Goal: Communication & Community: Answer question/provide support

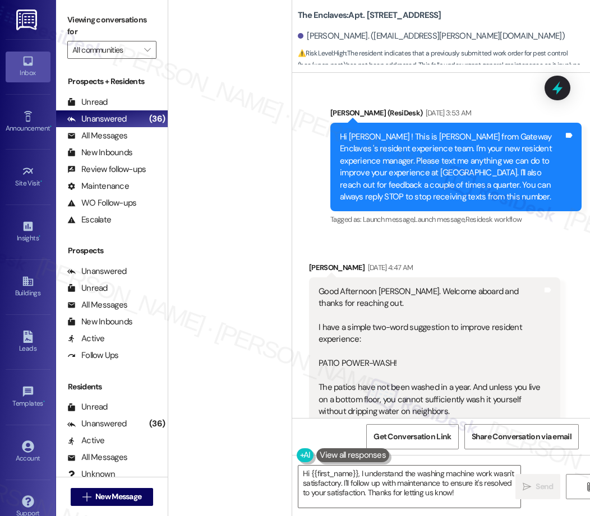
scroll to position [21148, 0]
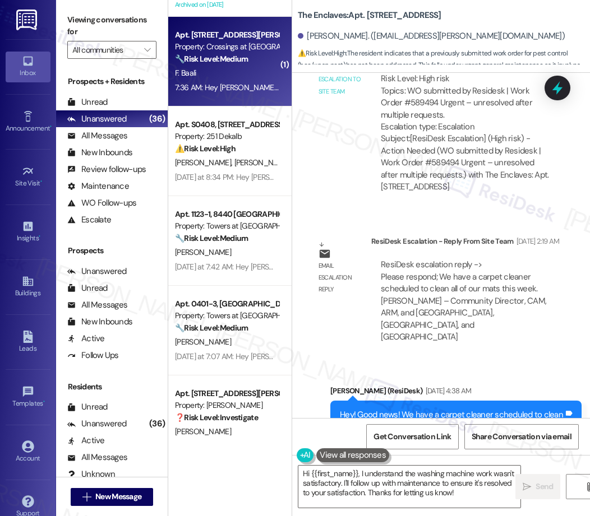
click at [235, 77] on div "F. Baali" at bounding box center [227, 73] width 106 height 14
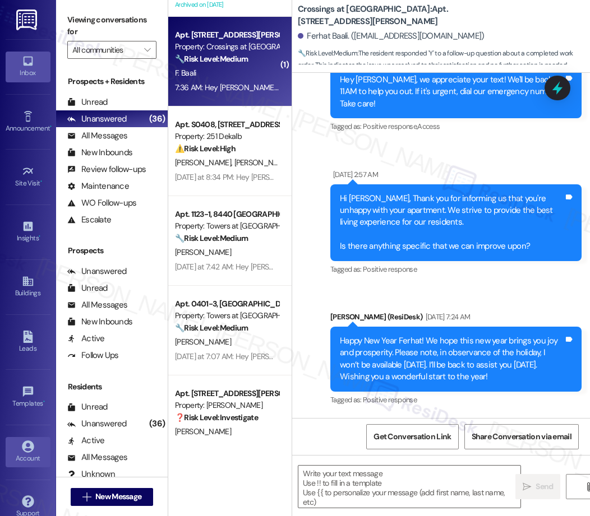
type textarea "Fetching suggested responses. Please feel free to read through the conversation…"
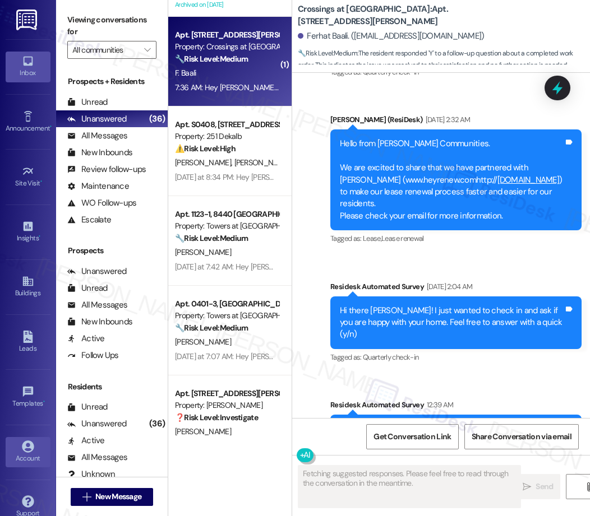
scroll to position [2645, 0]
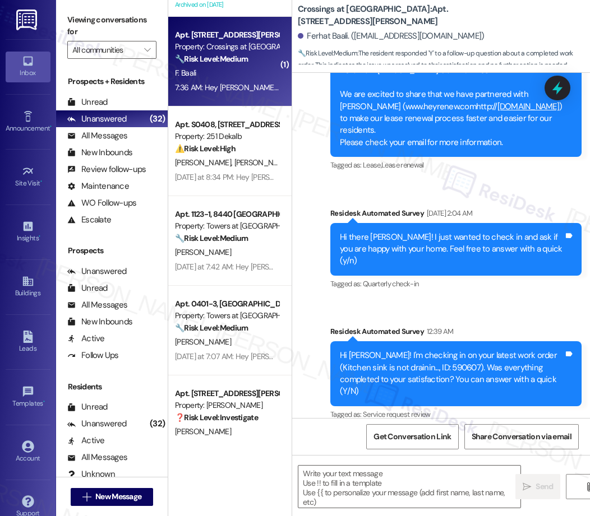
click at [194, 156] on div "[PERSON_NAME] [PERSON_NAME]" at bounding box center [227, 163] width 106 height 14
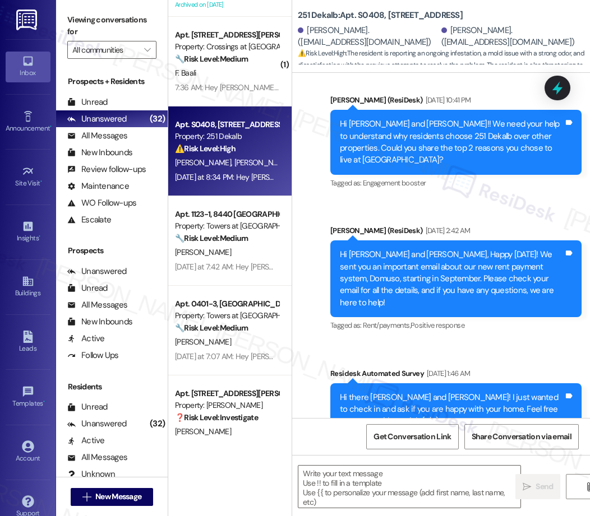
type textarea "Fetching suggested responses. Please feel free to read through the conversation…"
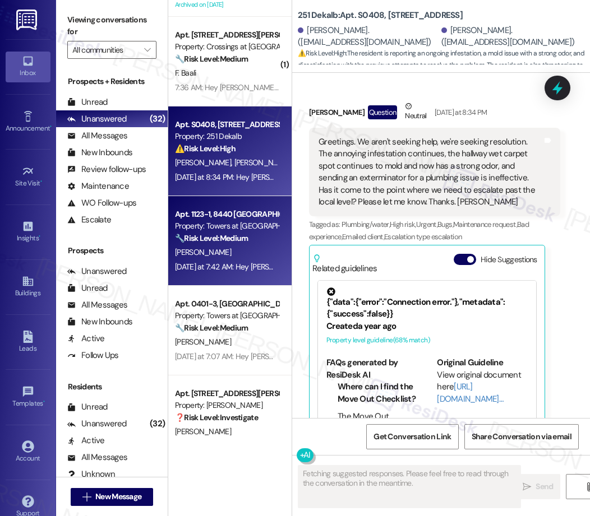
scroll to position [3007, 0]
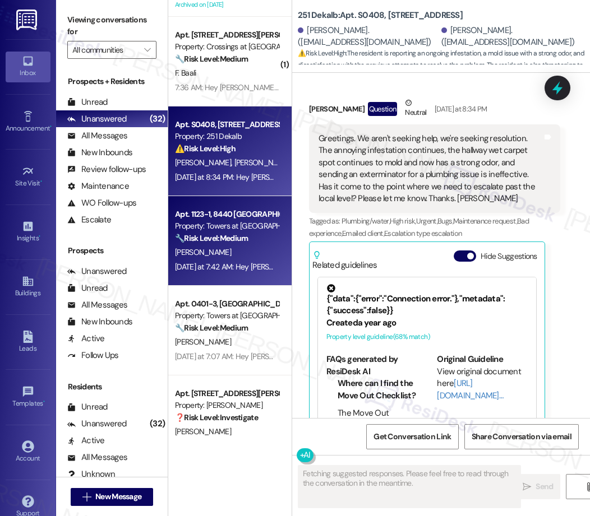
click at [212, 241] on strong "🔧 Risk Level: Medium" at bounding box center [211, 238] width 73 height 10
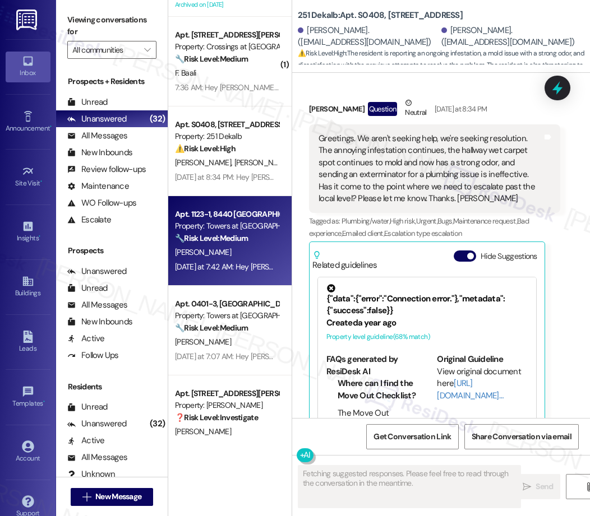
scroll to position [374, 0]
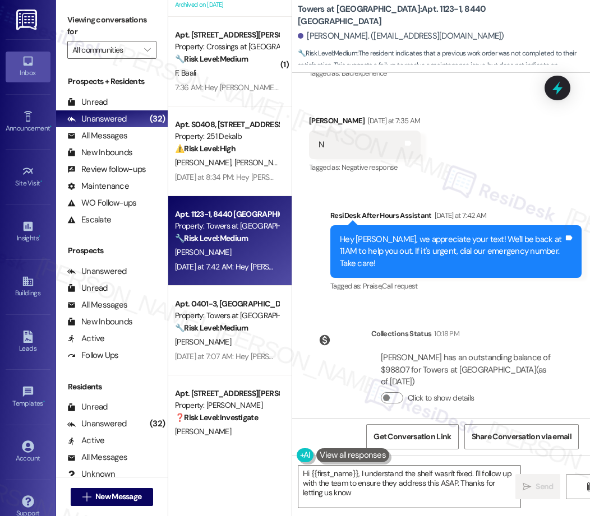
type textarea "Hi {{first_name}}, I understand the shelf wasn't fixed. I'll follow up with the…"
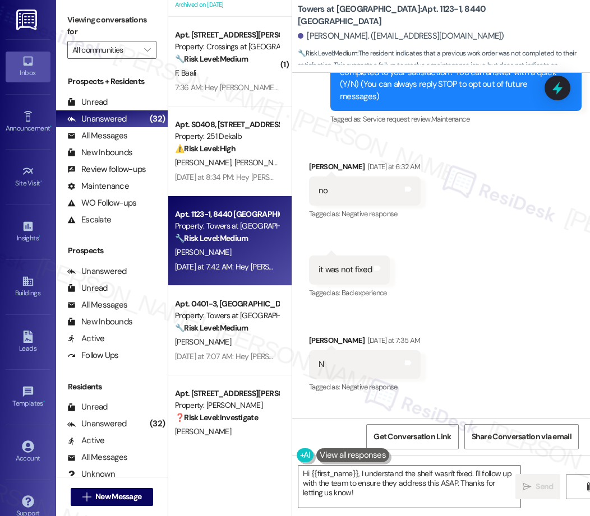
scroll to position [0, 0]
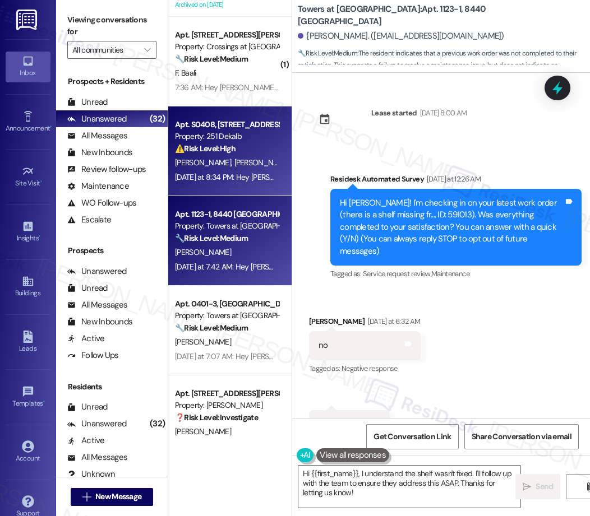
click at [233, 169] on div "[PERSON_NAME] [PERSON_NAME]" at bounding box center [227, 163] width 106 height 14
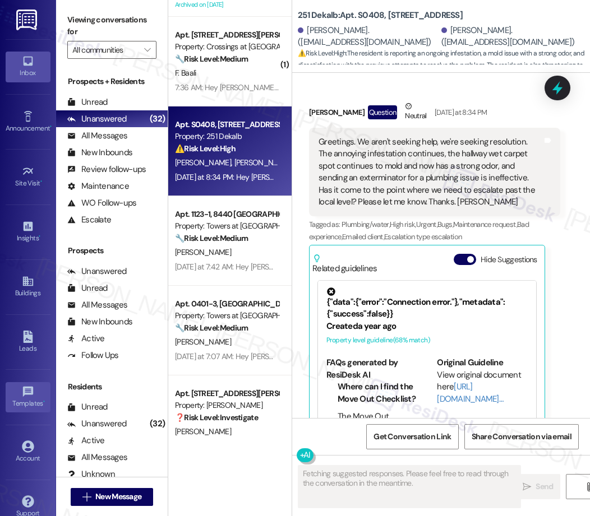
scroll to position [3007, 0]
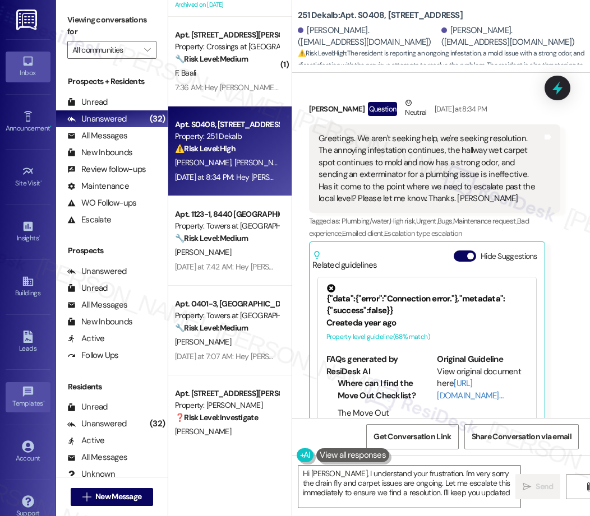
type textarea "Hi [PERSON_NAME], I understand your frustration. I'm very sorry the drain fly a…"
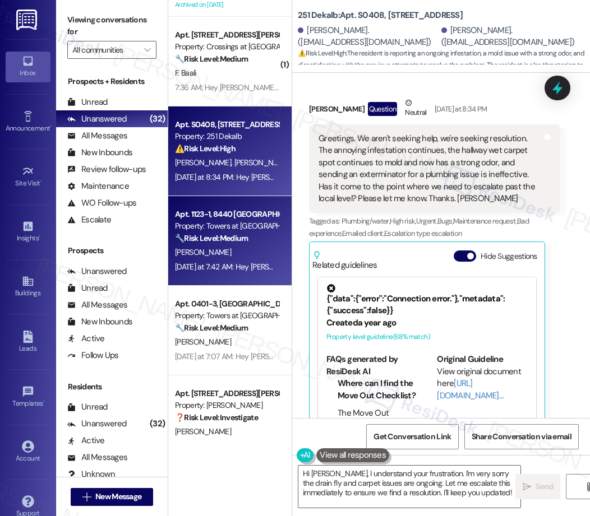
click at [244, 233] on div "🔧 Risk Level: Medium The resident indicates that a previous work order was not …" at bounding box center [227, 239] width 104 height 12
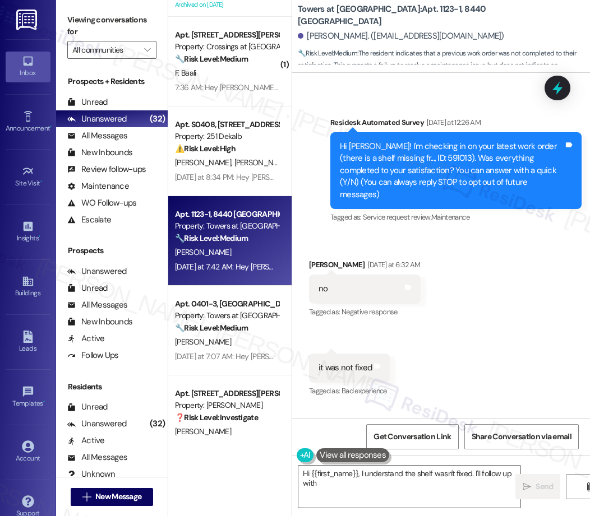
scroll to position [128, 0]
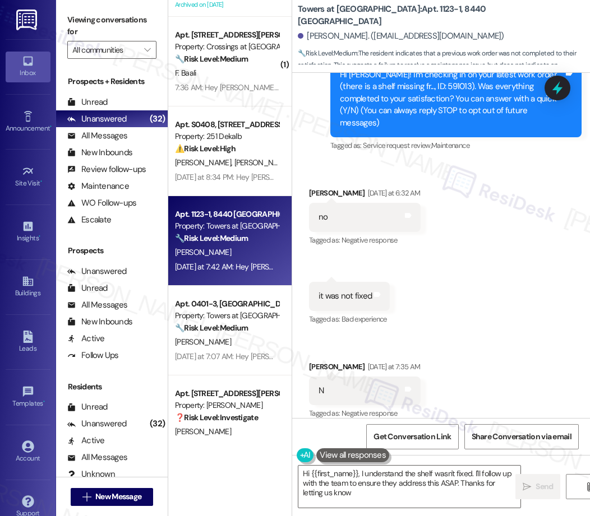
type textarea "Hi {{first_name}}, I understand the shelf wasn't fixed. I'll follow up with the…"
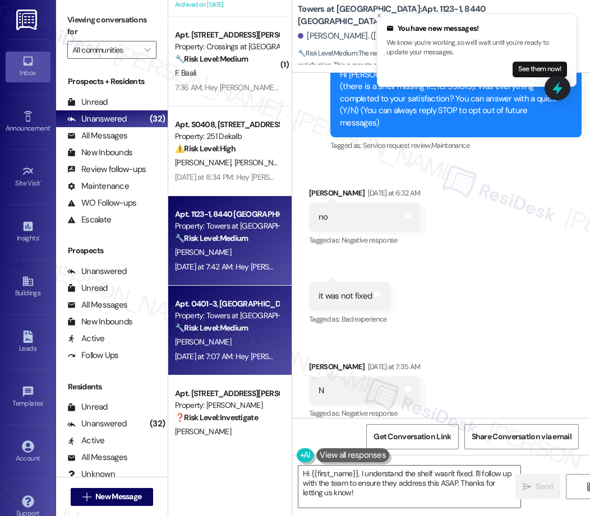
click at [239, 342] on div "[PERSON_NAME]" at bounding box center [227, 342] width 106 height 14
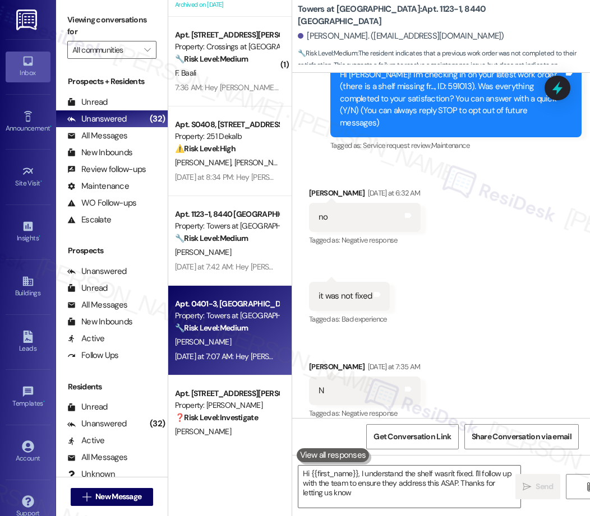
type textarea "Hi {{first_name}}, I understand the shelf wasn't fixed. I'll follow up with the…"
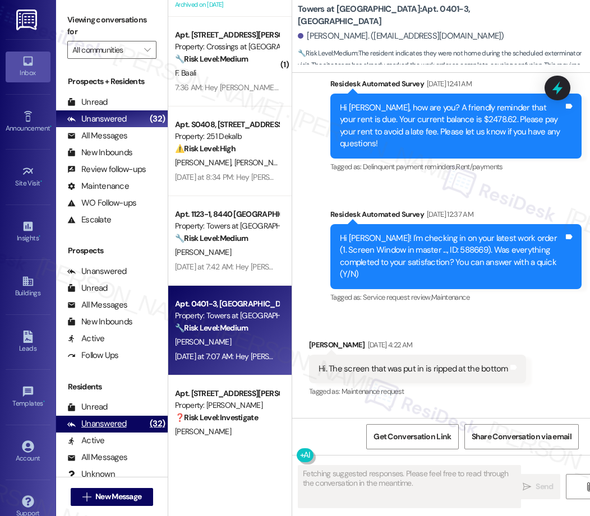
scroll to position [6796, 0]
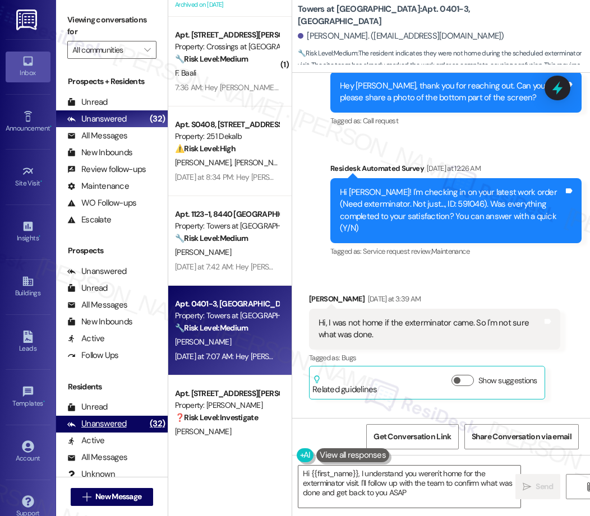
type textarea "Hi {{first_name}}, I understand you weren't home for the exterminator visit. I'…"
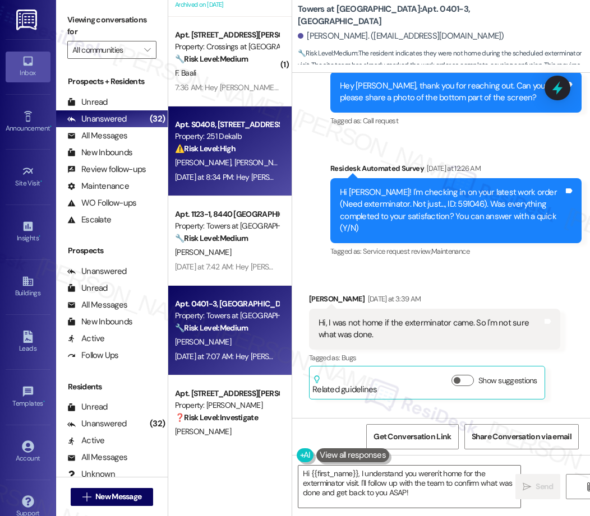
click at [234, 165] on span "[PERSON_NAME]" at bounding box center [262, 162] width 56 height 10
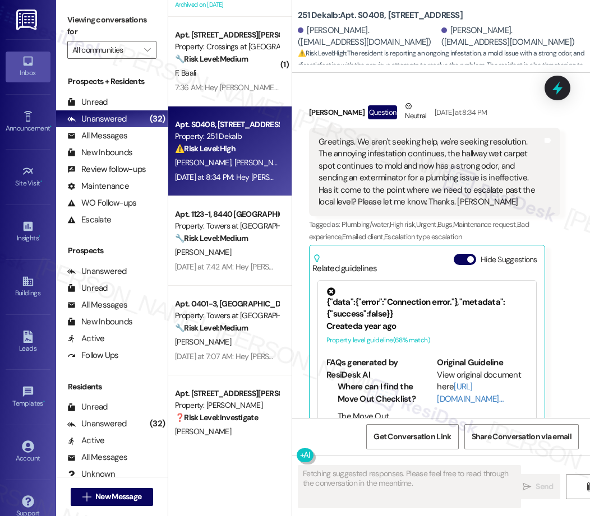
scroll to position [3007, 0]
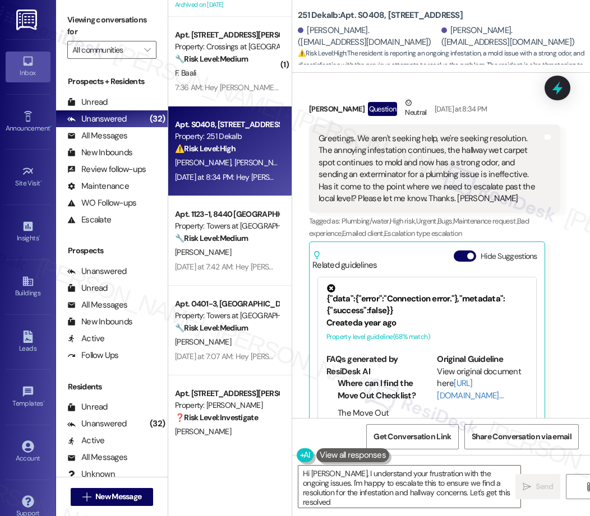
type textarea "Hi [PERSON_NAME], I understand your frustration with the ongoing issues. I'm ha…"
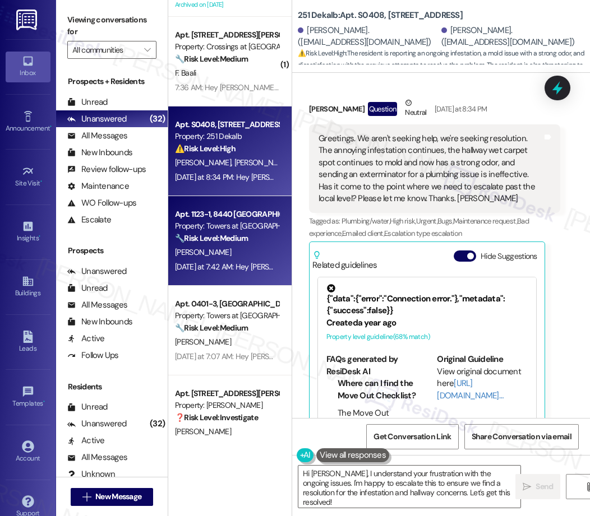
click at [227, 243] on strong "🔧 Risk Level: Medium" at bounding box center [211, 238] width 73 height 10
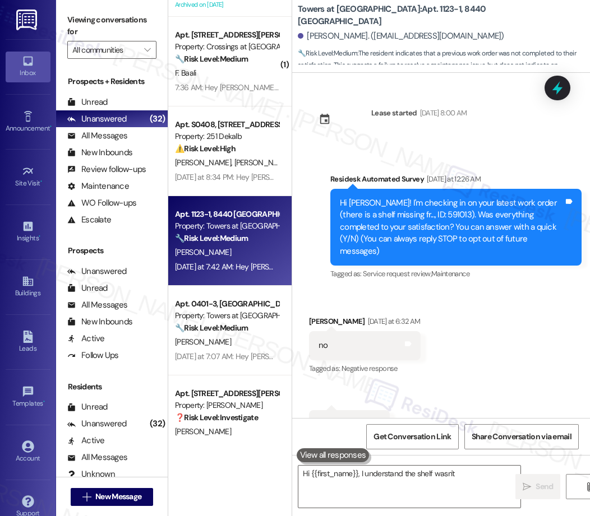
scroll to position [128, 0]
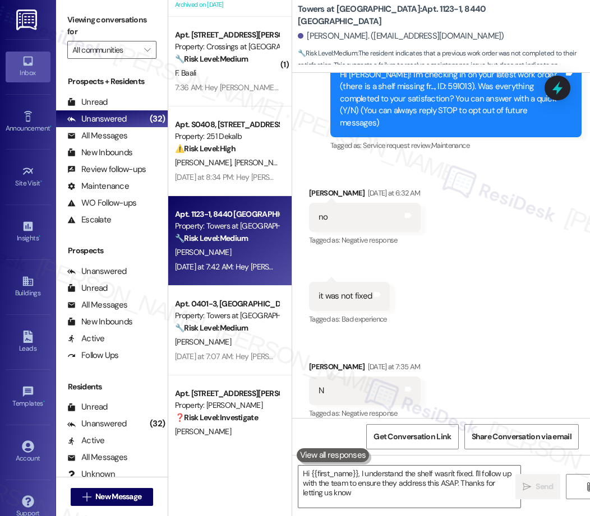
type textarea "Hi {{first_name}}, I understand the shelf wasn't fixed. I'll follow up with the…"
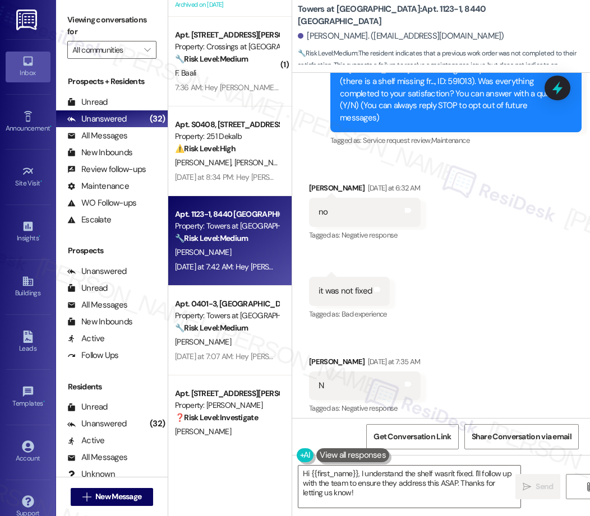
scroll to position [136, 0]
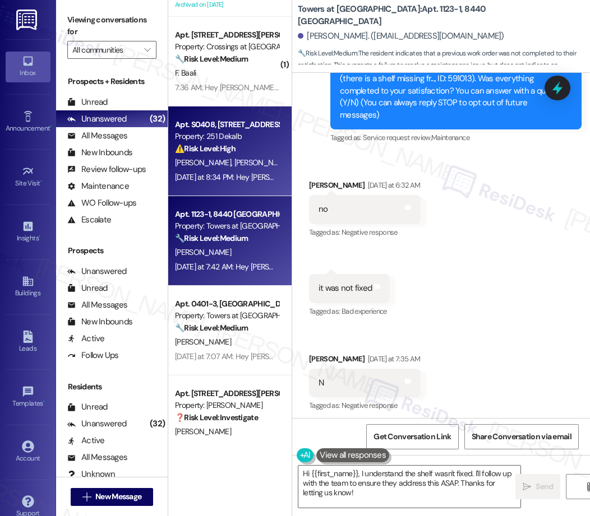
click at [239, 160] on span "[PERSON_NAME]" at bounding box center [262, 162] width 56 height 10
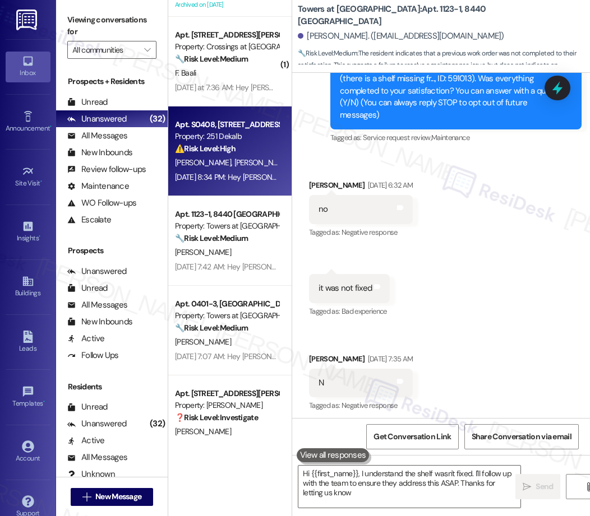
type textarea "Hi {{first_name}}, I understand the shelf wasn't fixed. I'll follow up with the…"
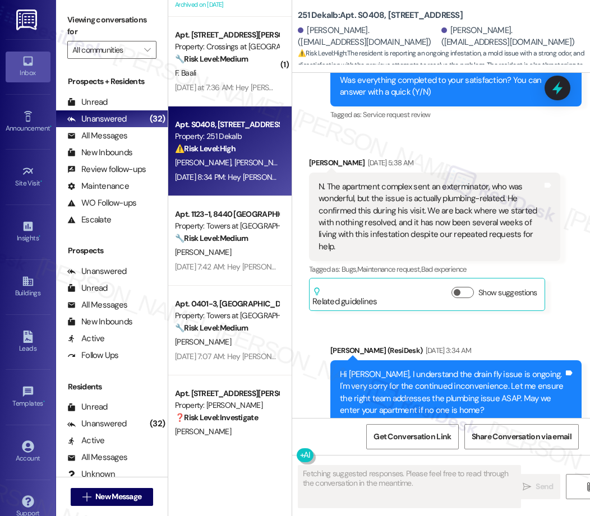
scroll to position [3007, 0]
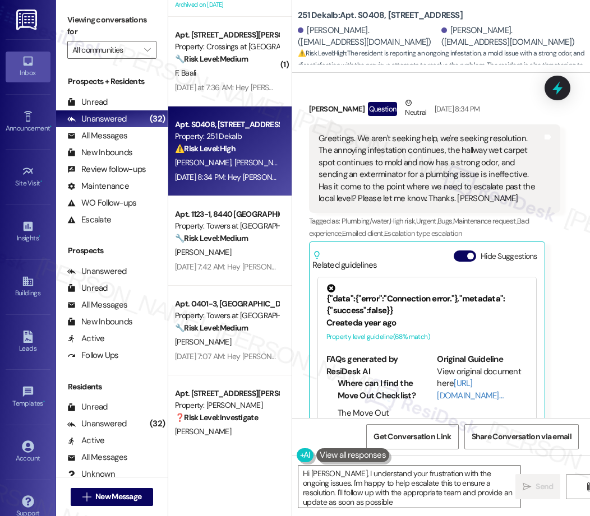
type textarea "Hi [PERSON_NAME], I understand your frustration with the ongoing issues. I'm ha…"
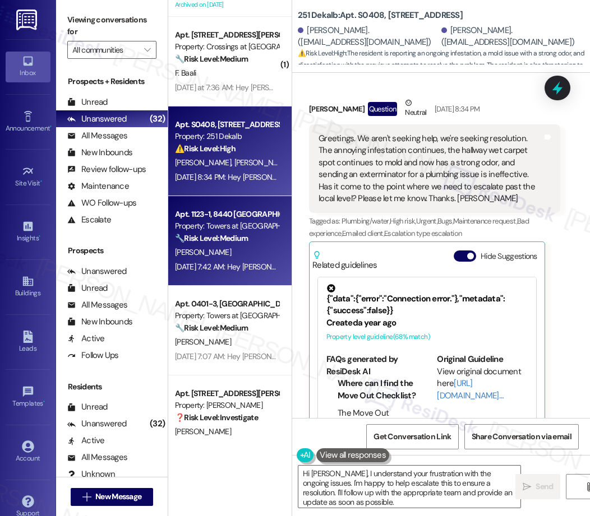
click at [255, 247] on div "[PERSON_NAME]" at bounding box center [227, 252] width 106 height 14
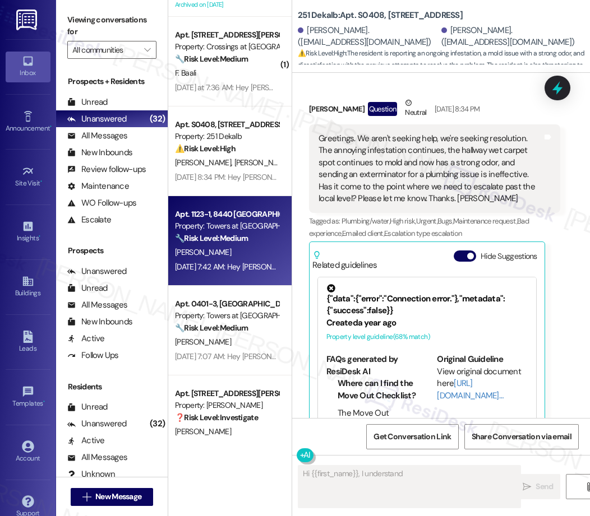
scroll to position [374, 0]
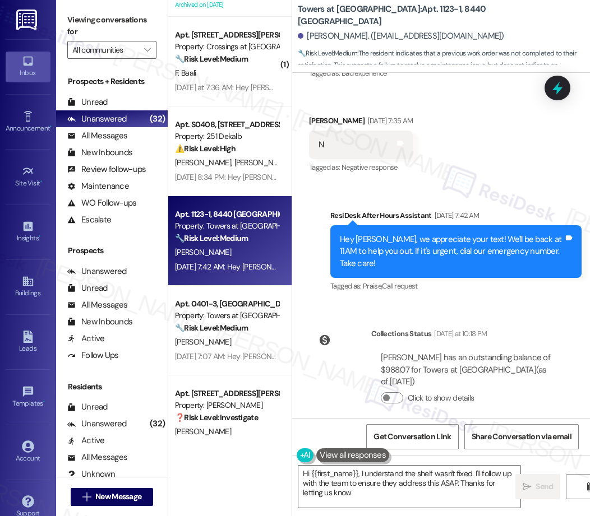
type textarea "Hi {{first_name}}, I understand the shelf wasn't fixed. I'll follow up with the…"
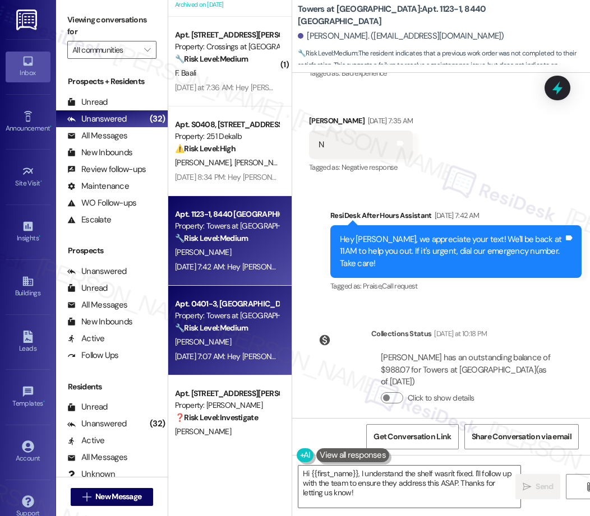
click at [239, 321] on div "Property: Towers at [GEOGRAPHIC_DATA]" at bounding box center [227, 316] width 104 height 12
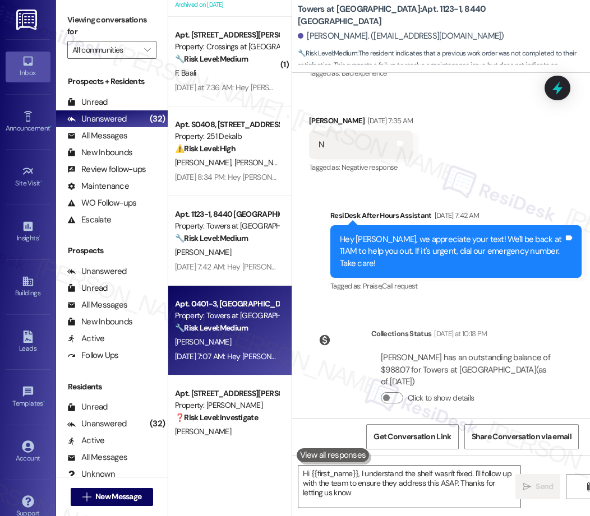
type textarea "Hi {{first_name}}, I understand the shelf wasn't fixed. I'll follow up with the…"
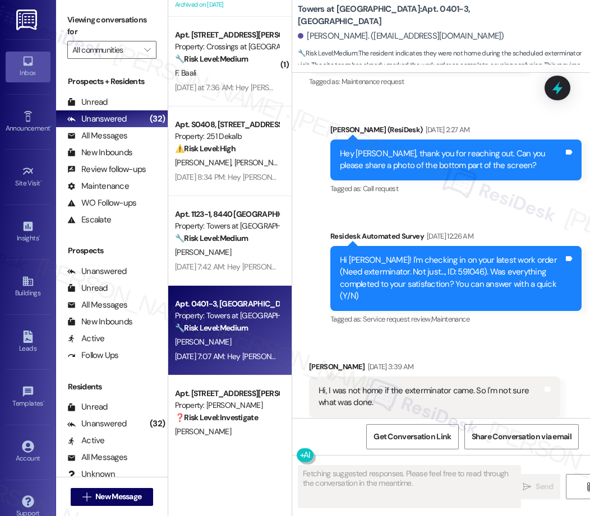
scroll to position [6796, 0]
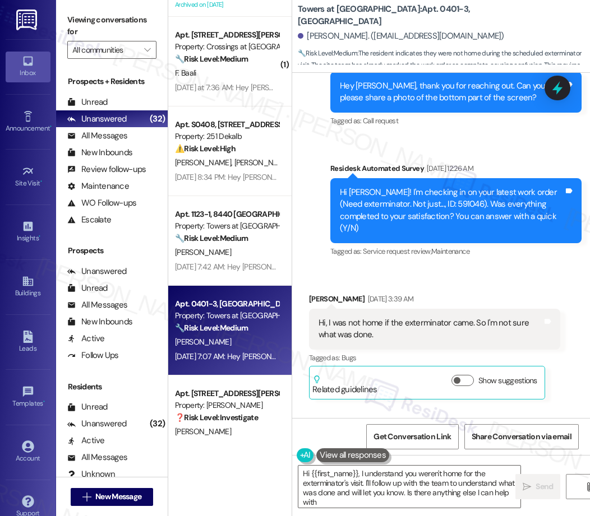
type textarea "Hi {{first_name}}, I understand you weren't home for the exterminator's visit. …"
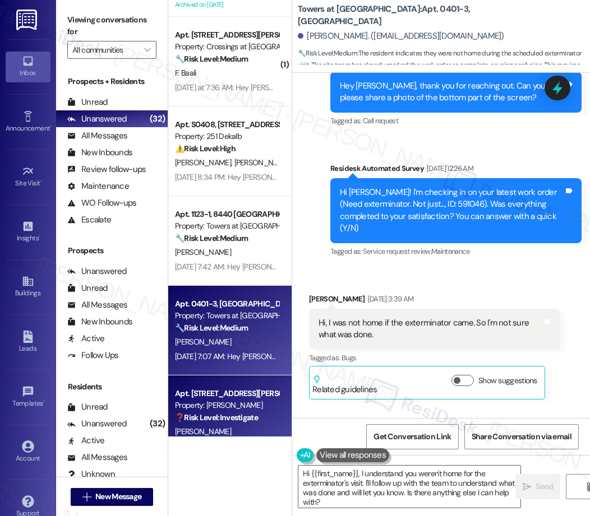
click at [228, 426] on div "[PERSON_NAME]" at bounding box center [227, 432] width 106 height 14
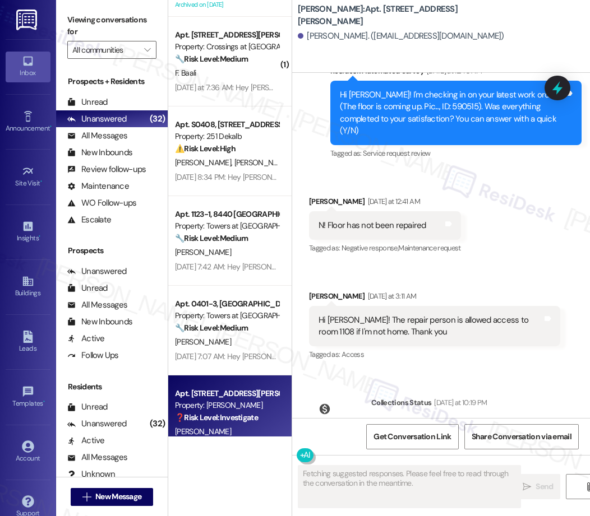
scroll to position [3574, 0]
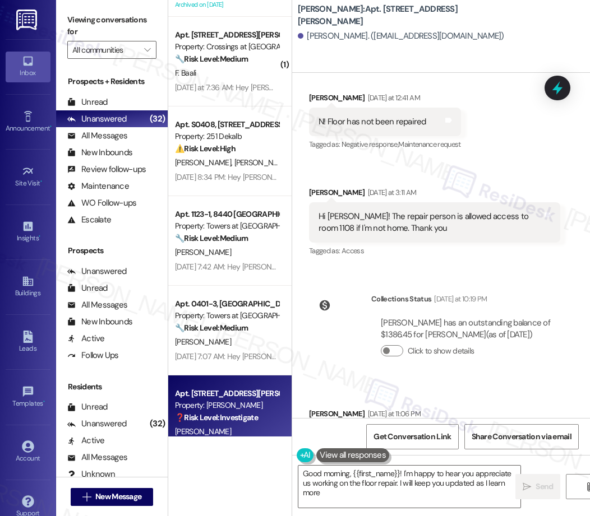
type textarea "Good morning, {{first_name}}! I'm happy to hear you appreciate us working on th…"
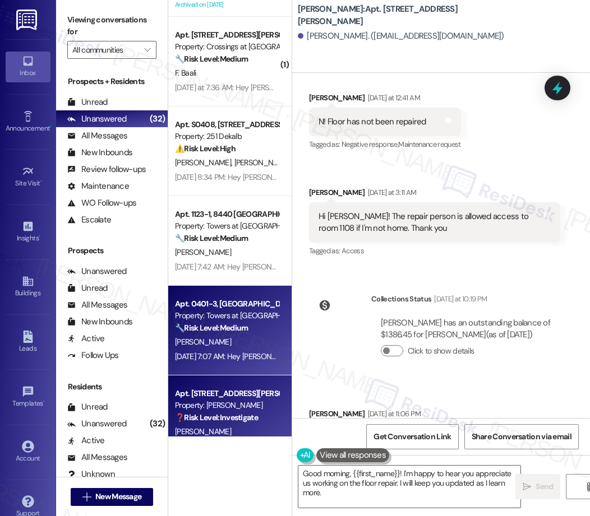
scroll to position [2881, 0]
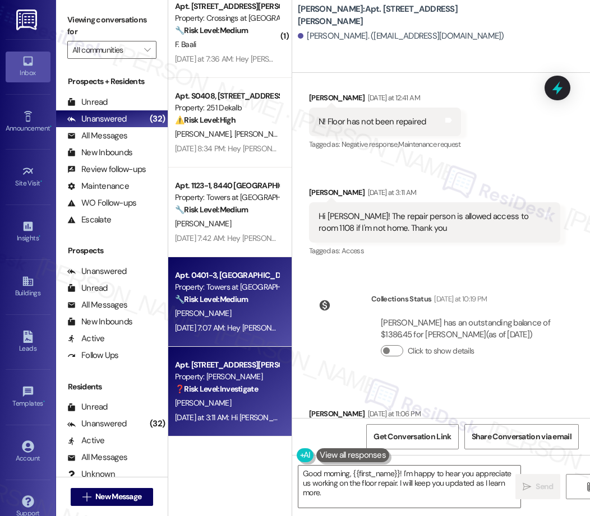
click at [248, 301] on strong "🔧 Risk Level: Medium" at bounding box center [211, 299] width 73 height 10
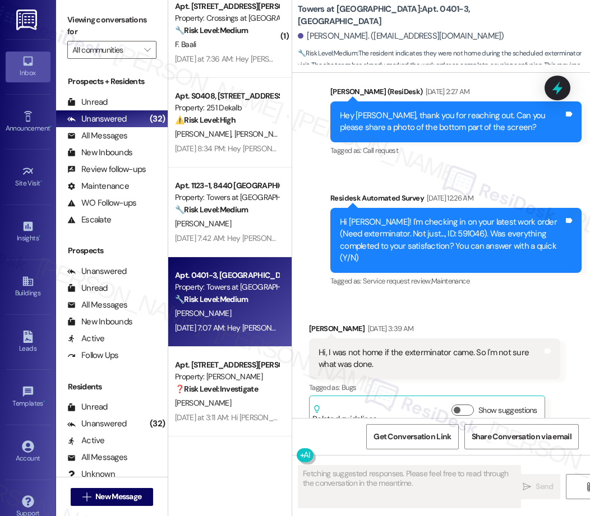
scroll to position [6796, 0]
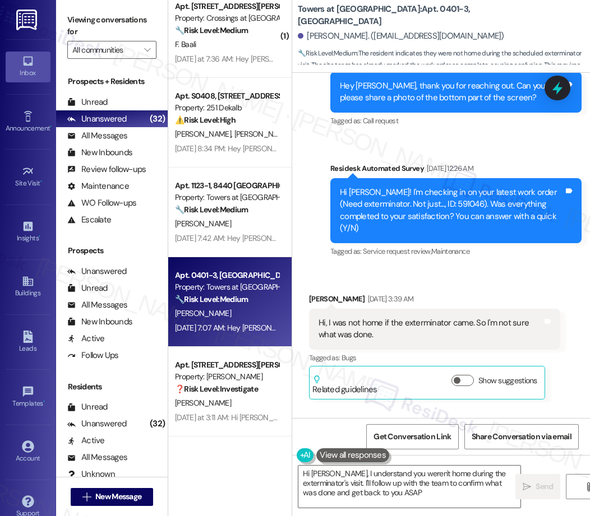
type textarea "Hi [PERSON_NAME], I understand you weren't home during the exterminator's visit…"
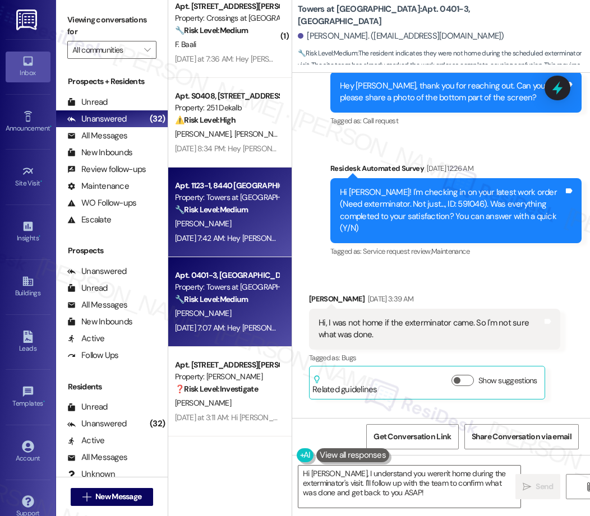
click at [239, 217] on div "[PERSON_NAME]" at bounding box center [227, 224] width 106 height 14
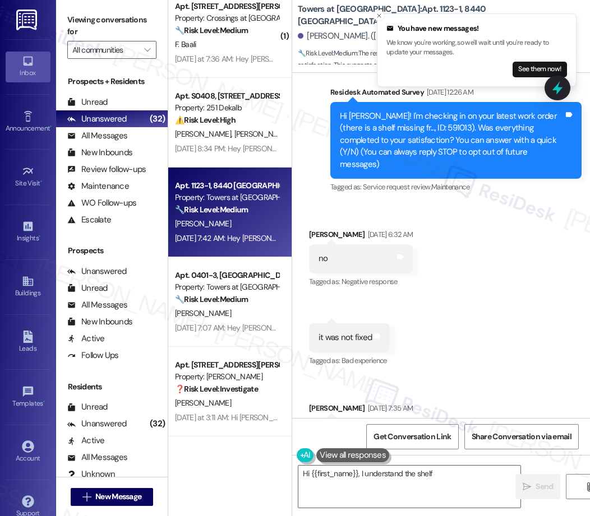
scroll to position [128, 0]
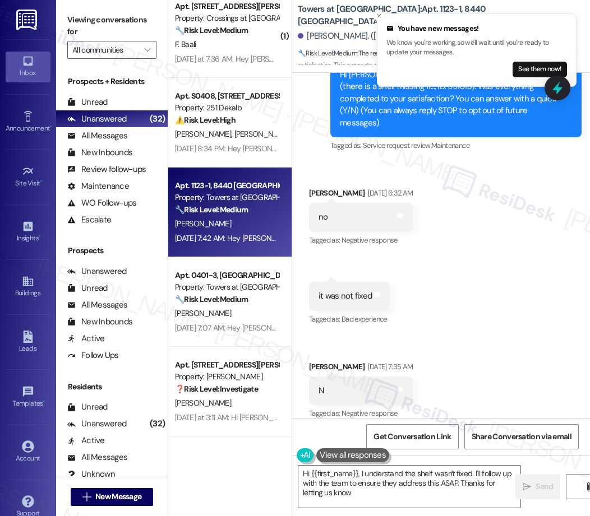
type textarea "Hi {{first_name}}, I understand the shelf wasn't fixed. I'll follow up with the…"
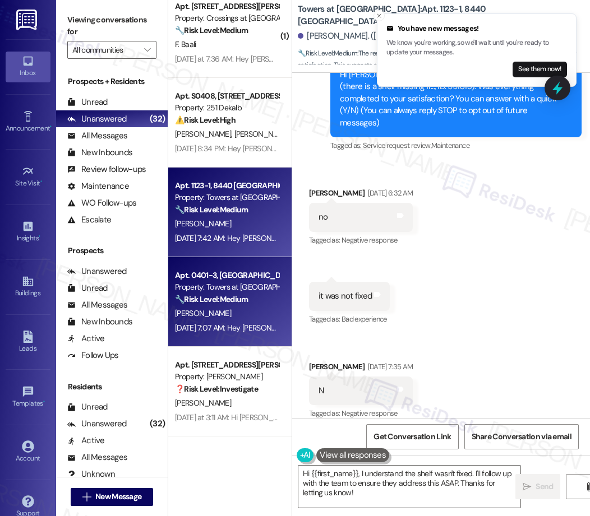
click at [251, 292] on div "Property: Towers at [GEOGRAPHIC_DATA]" at bounding box center [227, 287] width 104 height 12
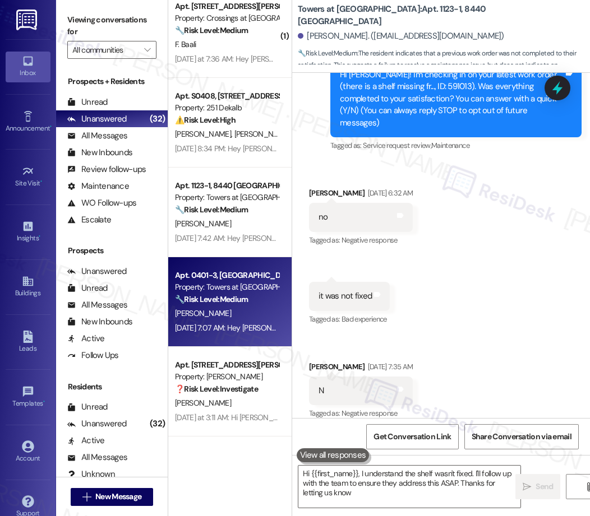
type textarea "Hi {{first_name}}, I understand the shelf wasn't fixed. I'll follow up with the…"
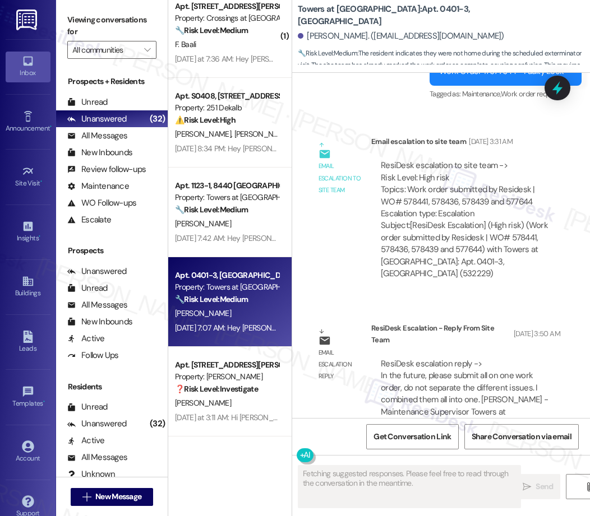
scroll to position [6796, 0]
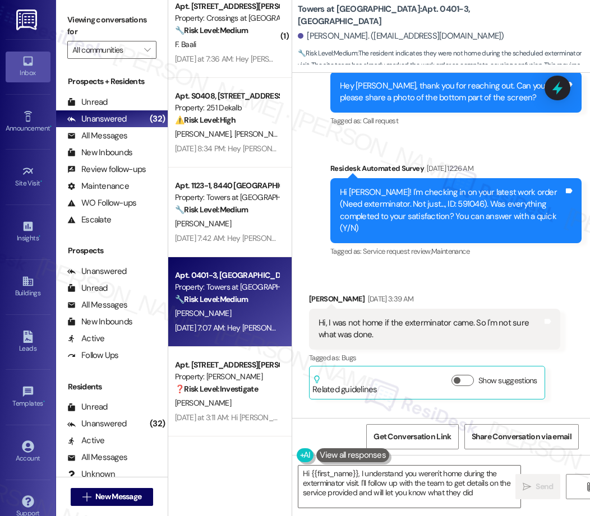
type textarea "Hi {{first_name}}, I understand you weren't home during the exterminator visit.…"
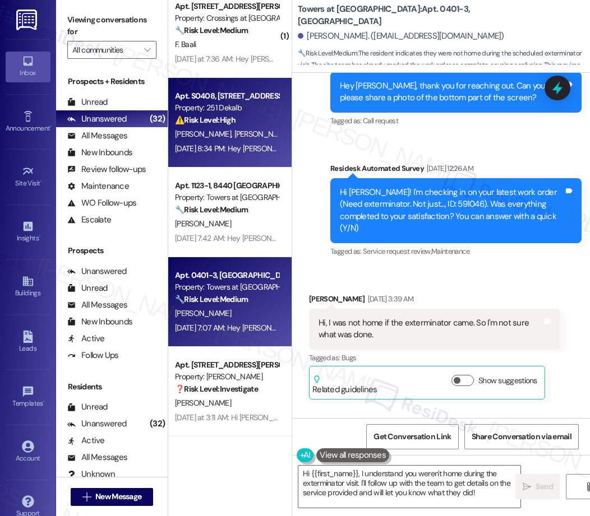
click at [234, 132] on span "[PERSON_NAME]" at bounding box center [262, 134] width 56 height 10
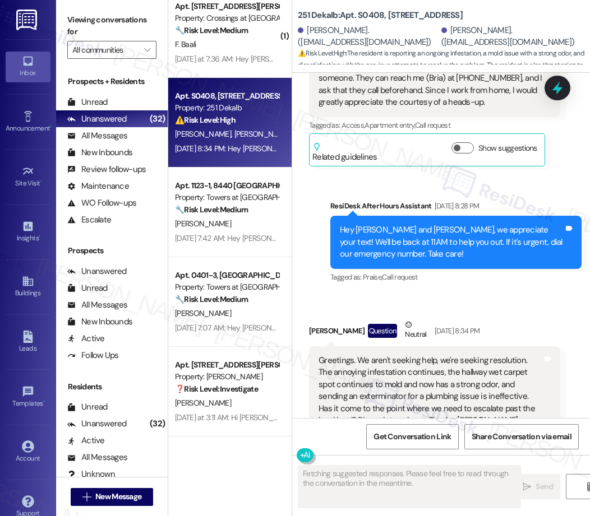
scroll to position [3007, 0]
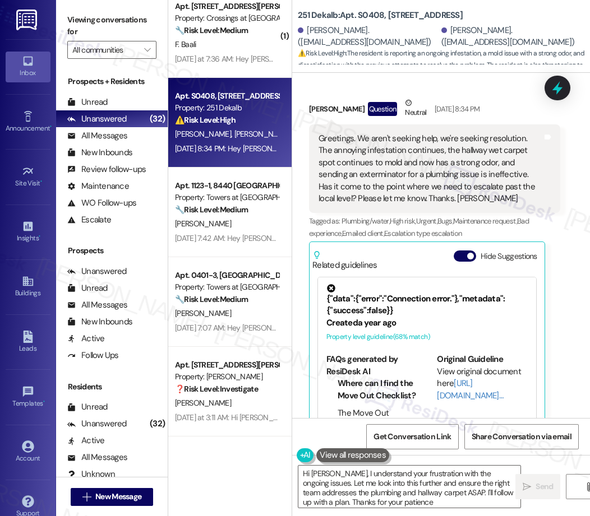
type textarea "Hi [PERSON_NAME], I understand your frustration with the ongoing issues. Let me…"
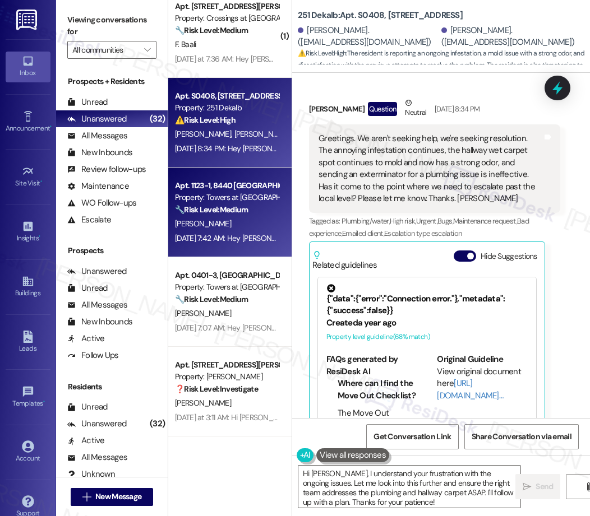
click at [219, 220] on div "[PERSON_NAME]" at bounding box center [227, 224] width 106 height 14
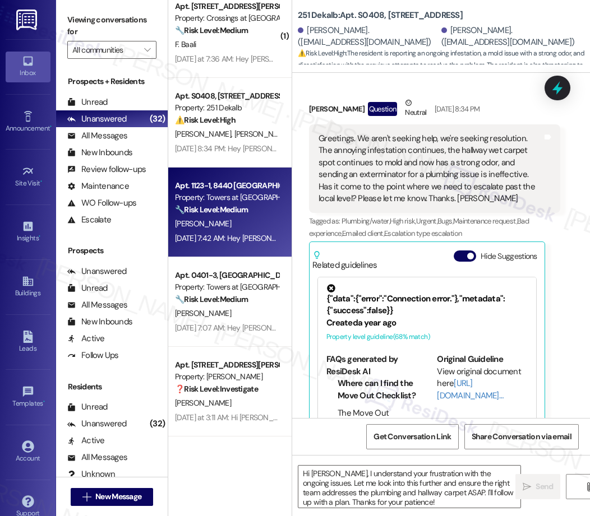
scroll to position [2881, 0]
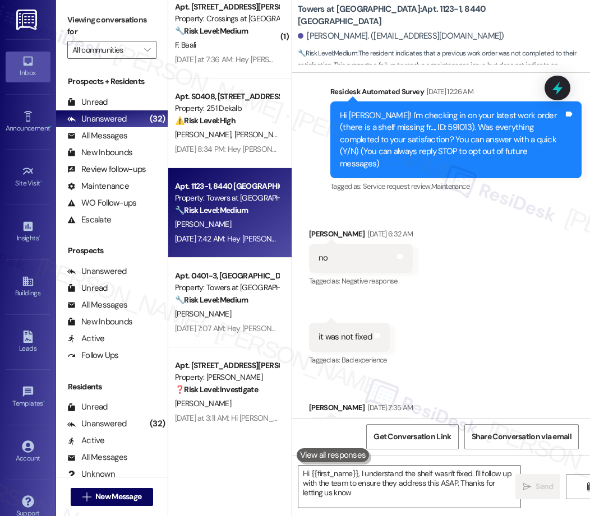
type textarea "Hi {{first_name}}, I understand the shelf wasn't fixed. I'll follow up with the…"
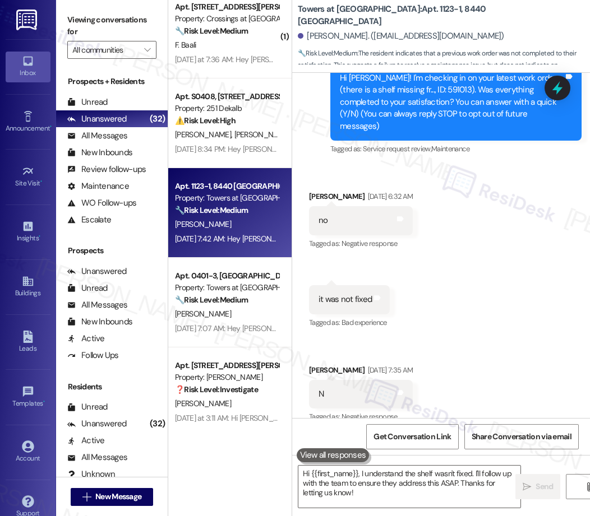
scroll to position [128, 0]
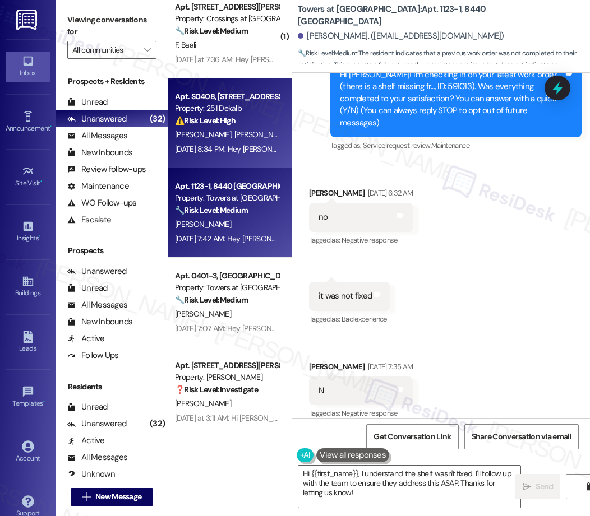
click at [235, 137] on span "[PERSON_NAME]" at bounding box center [262, 134] width 56 height 10
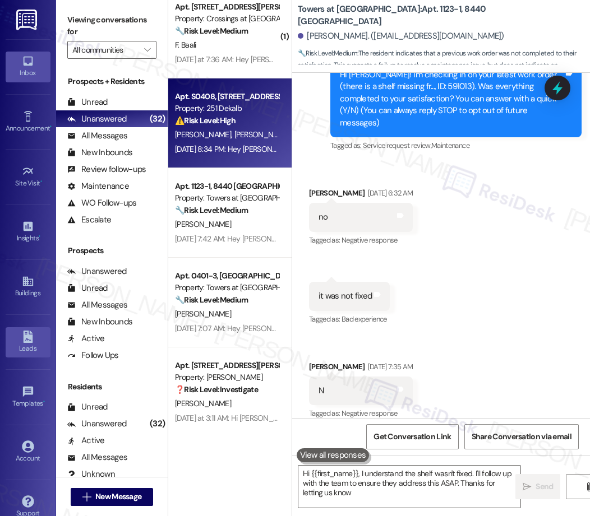
type textarea "Hi {{first_name}}, I understand the shelf wasn't fixed. I'll follow up with the…"
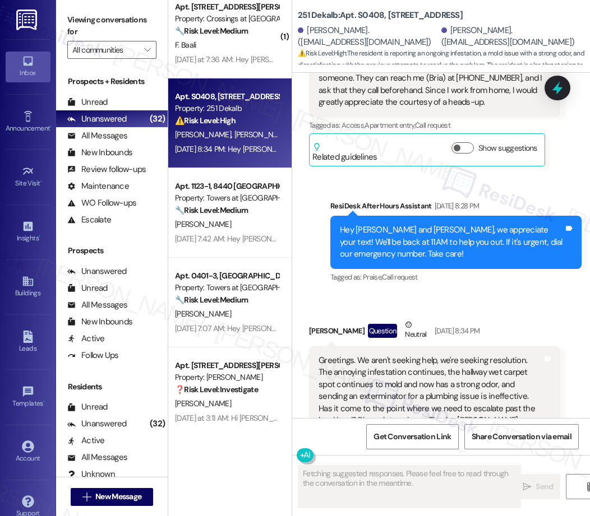
scroll to position [3007, 0]
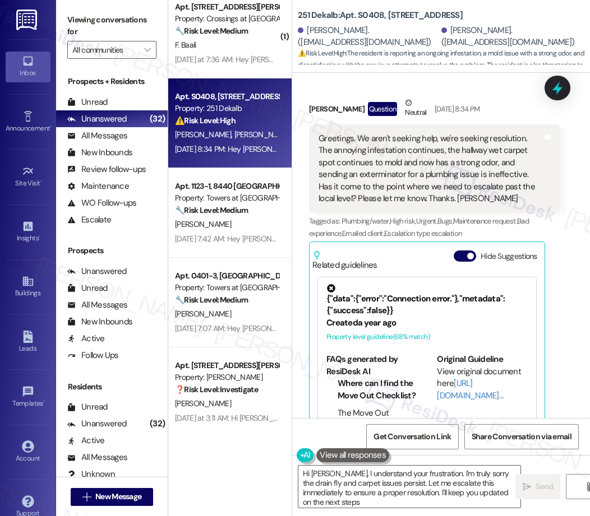
type textarea "Hi [PERSON_NAME], I understand your frustration. I'm truly sorry the drain fly …"
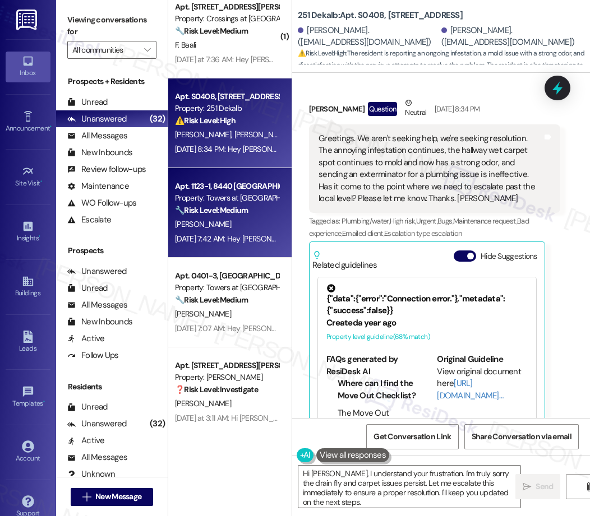
click at [233, 225] on div "[PERSON_NAME]" at bounding box center [227, 224] width 106 height 14
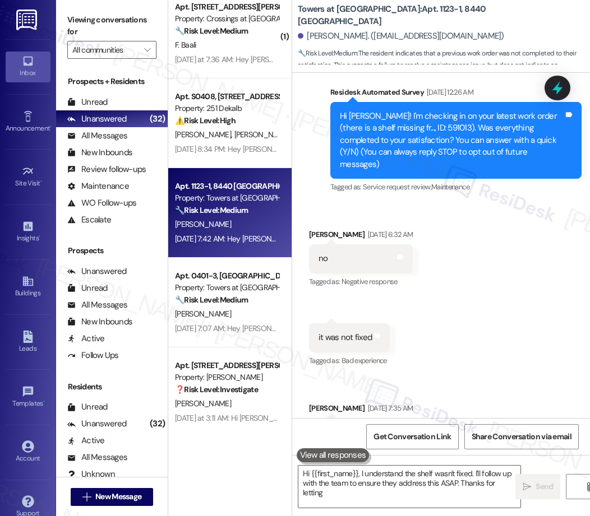
scroll to position [125, 0]
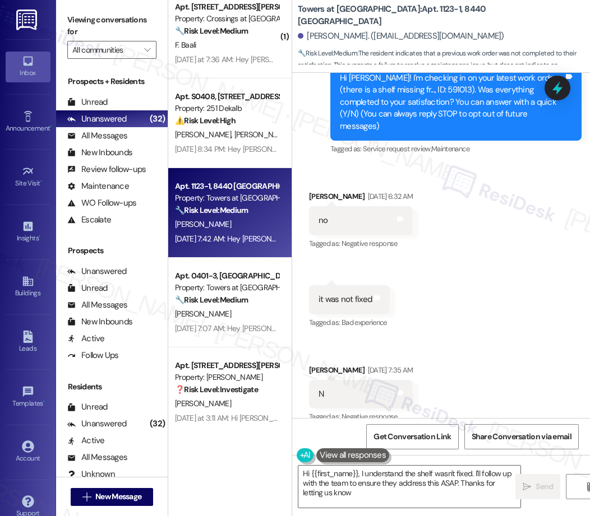
type textarea "Hi {{first_name}}, I understand the shelf wasn't fixed. I'll follow up with the…"
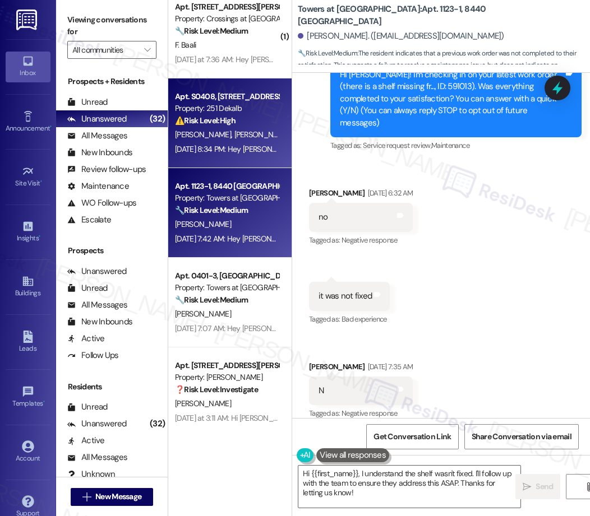
click at [243, 133] on div "[PERSON_NAME] [PERSON_NAME]" at bounding box center [227, 135] width 106 height 14
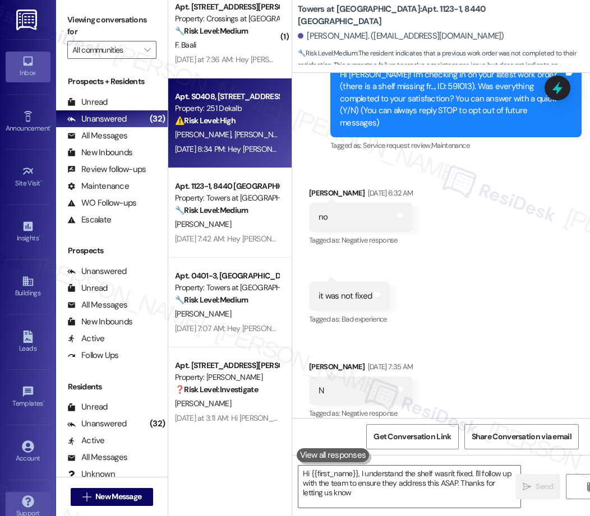
type textarea "Hi {{first_name}}, I understand the shelf wasn't fixed. I'll follow up with the…"
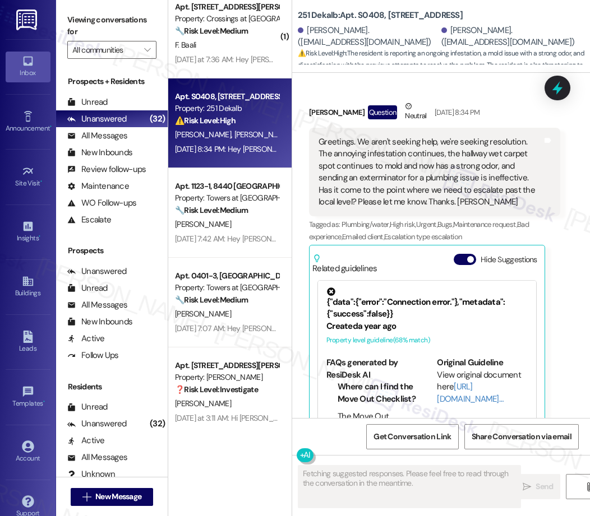
scroll to position [3007, 0]
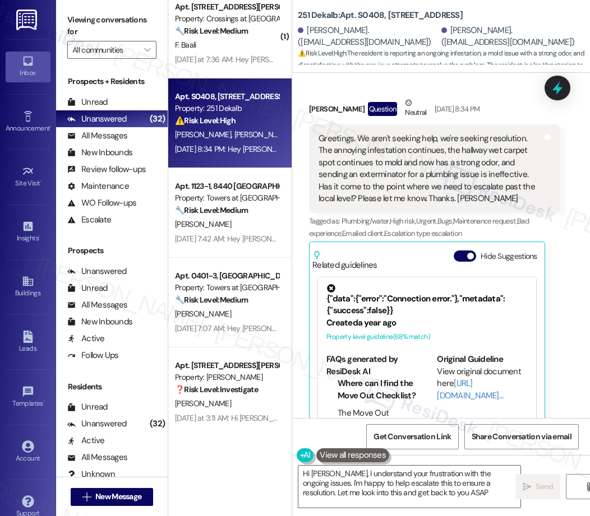
type textarea "Hi [PERSON_NAME], I understand your frustration with the ongoing issues. I'm ha…"
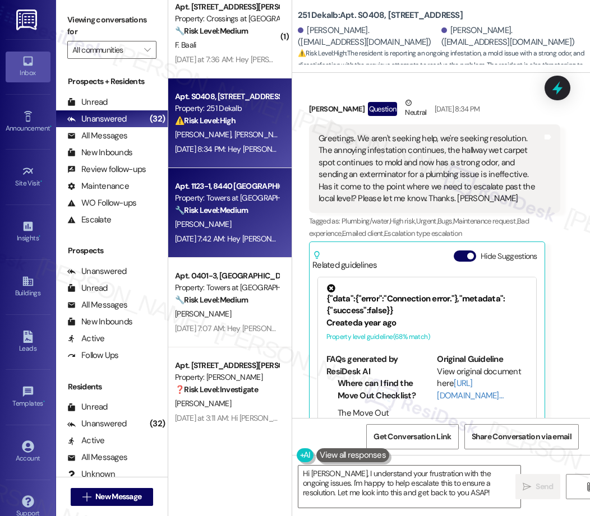
click at [256, 204] on div "Property: Towers at [GEOGRAPHIC_DATA]" at bounding box center [227, 198] width 104 height 12
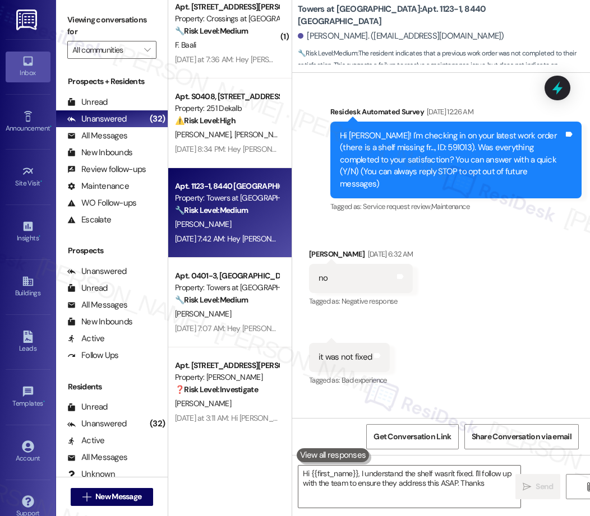
scroll to position [128, 0]
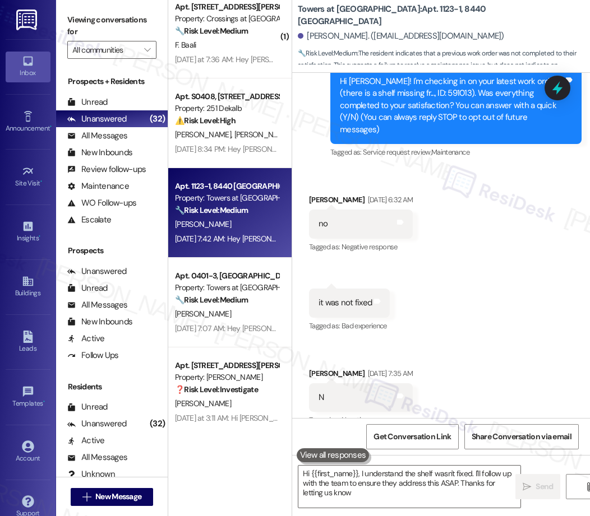
type textarea "Hi {{first_name}}, I understand the shelf wasn't fixed. I'll follow up with the…"
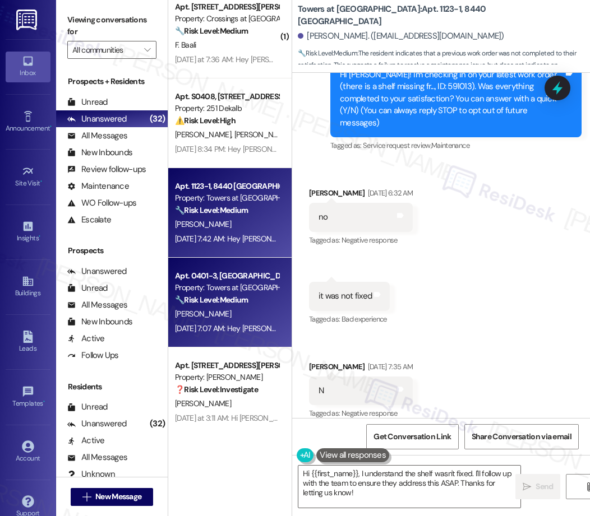
click at [206, 304] on strong "🔧 Risk Level: Medium" at bounding box center [211, 300] width 73 height 10
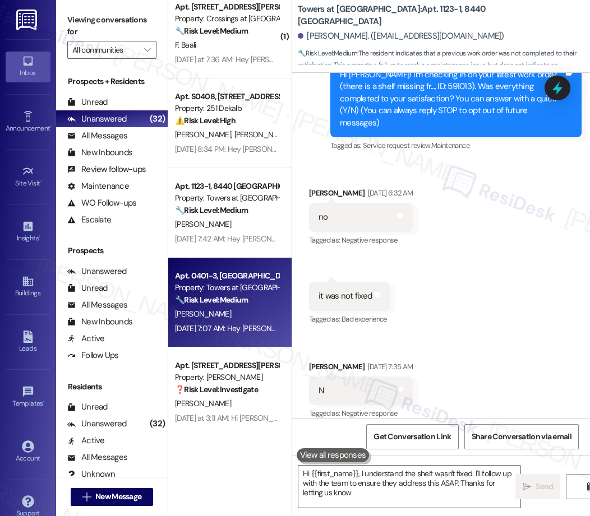
type textarea "Hi {{first_name}}, I understand the shelf wasn't fixed. I'll follow up with the…"
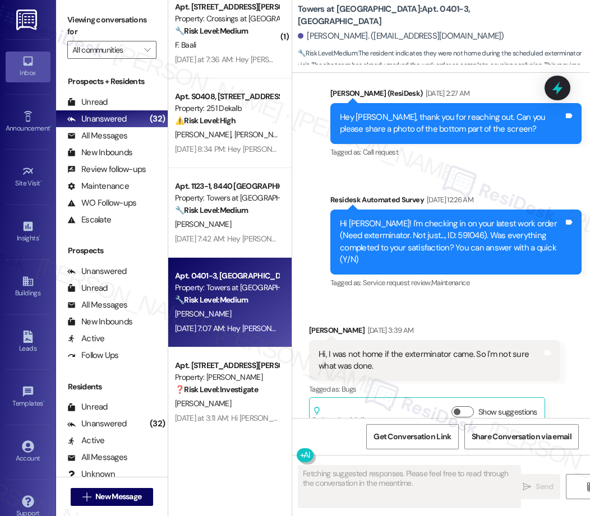
scroll to position [6796, 0]
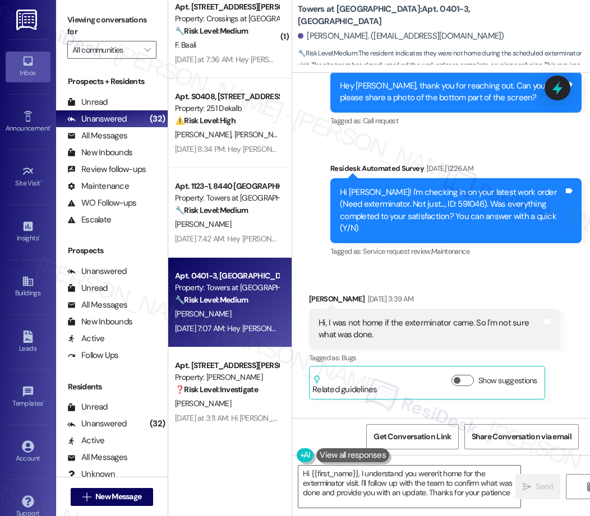
type textarea "Hi {{first_name}}, I understand you weren't home for the exterminator visit. I'…"
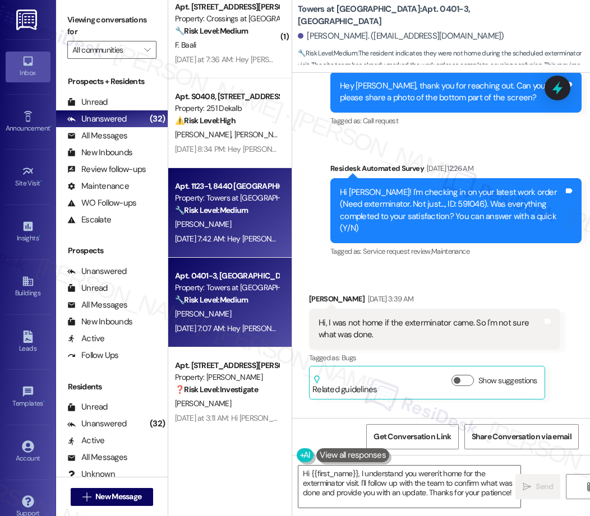
click at [214, 177] on div "Apt. 1123-1, [GEOGRAPHIC_DATA] Property: Towers at [GEOGRAPHIC_DATA] 🔧 Risk Lev…" at bounding box center [229, 213] width 123 height 90
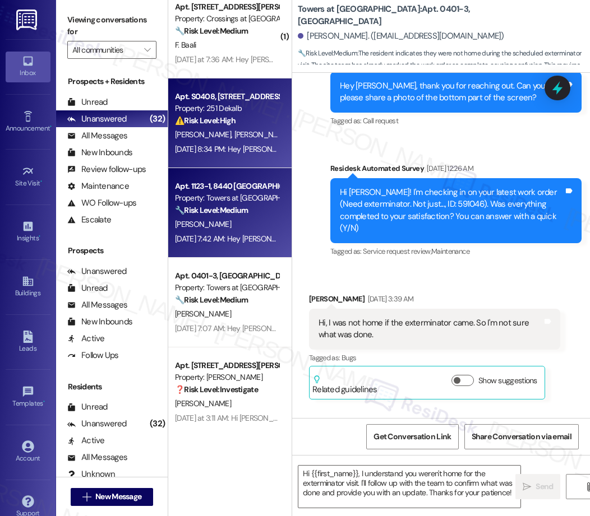
click at [231, 142] on div "[DATE] 8:34 PM: Hey [PERSON_NAME] and [PERSON_NAME], we appreciate your text! W…" at bounding box center [227, 149] width 106 height 14
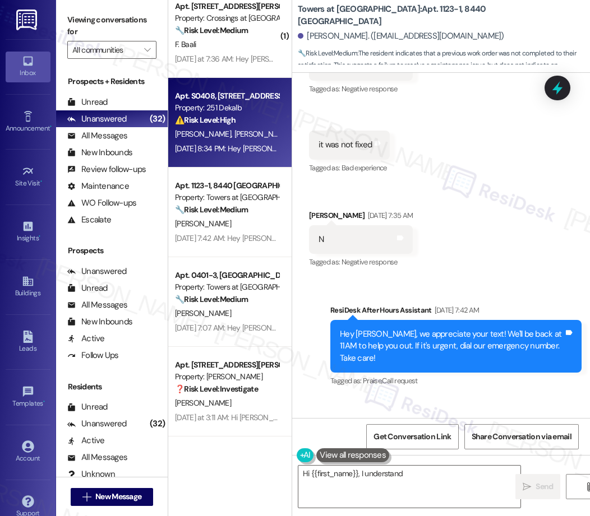
scroll to position [374, 0]
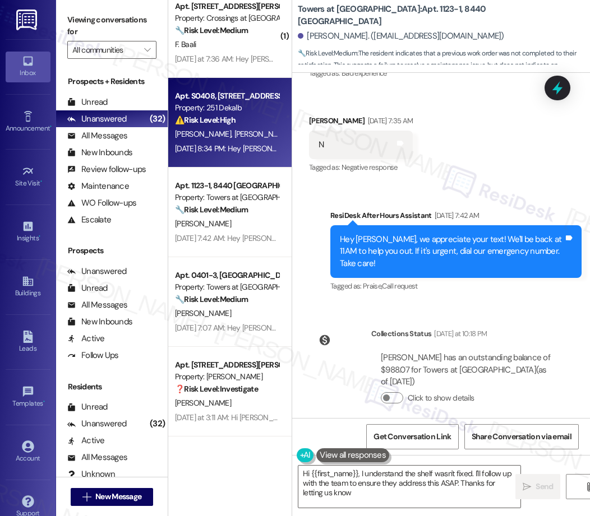
type textarea "Hi {{first_name}}, I understand the shelf wasn't fixed. I'll follow up with the…"
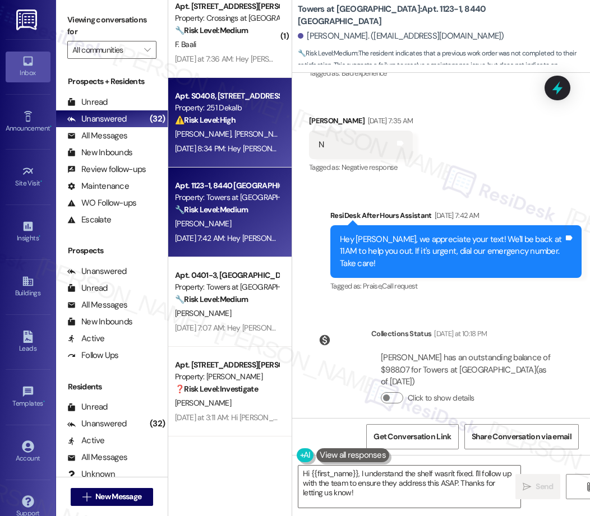
click at [224, 179] on div "Apt. 1123-1, [GEOGRAPHIC_DATA] Property: Towers at [GEOGRAPHIC_DATA] 🔧 Risk Lev…" at bounding box center [227, 198] width 106 height 38
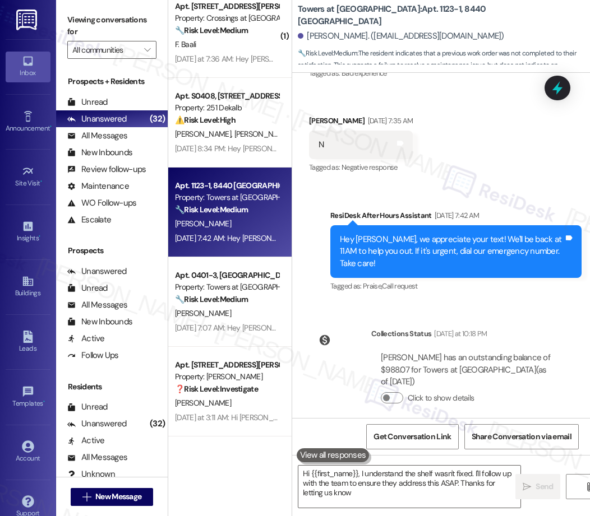
type textarea "Hi {{first_name}}, I understand the shelf wasn't fixed. I'll follow up with the…"
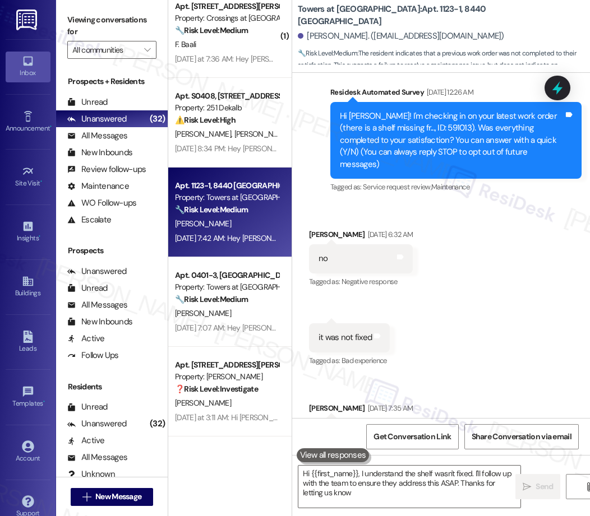
type textarea "Hi {{first_name}}, I understand the shelf wasn't fixed. I'll follow up with the…"
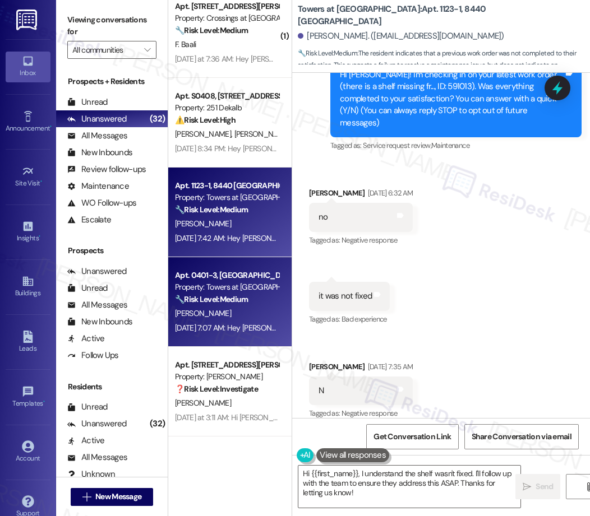
click at [249, 315] on div "[PERSON_NAME]" at bounding box center [227, 314] width 106 height 14
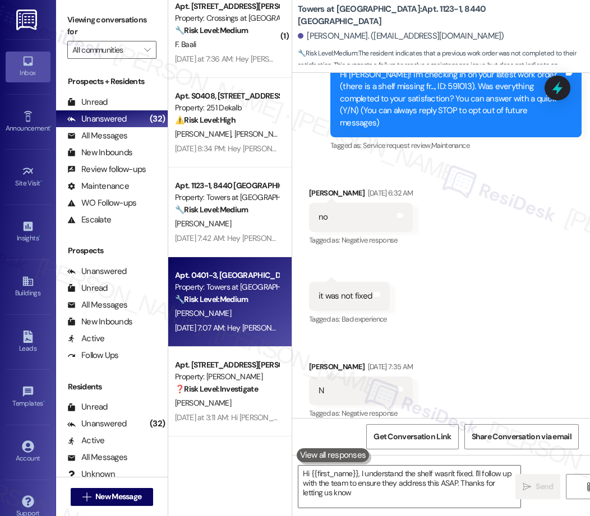
type textarea "Hi {{first_name}}, I understand the shelf wasn't fixed. I'll follow up with the…"
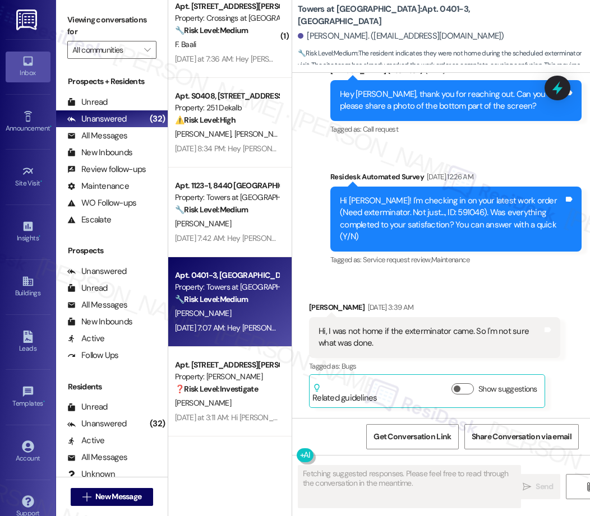
scroll to position [6796, 0]
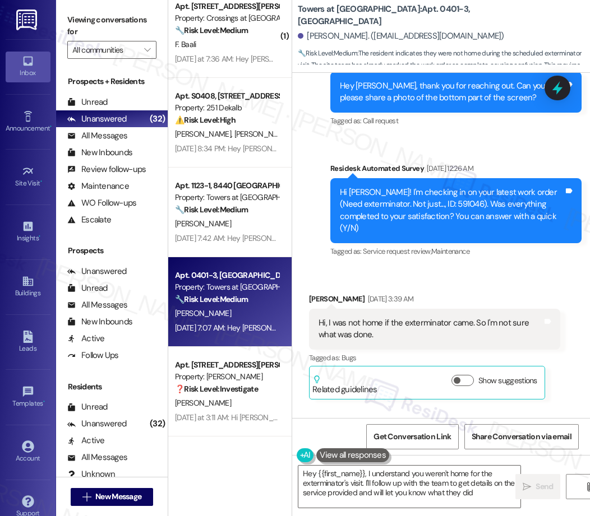
type textarea "Hey {{first_name}}, I understand you weren't home for the exterminator's visit.…"
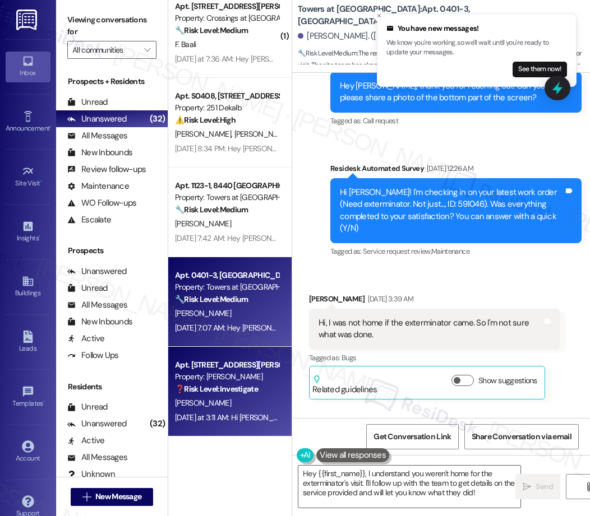
click at [249, 369] on div "Apt. [STREET_ADDRESS][PERSON_NAME]" at bounding box center [227, 365] width 104 height 12
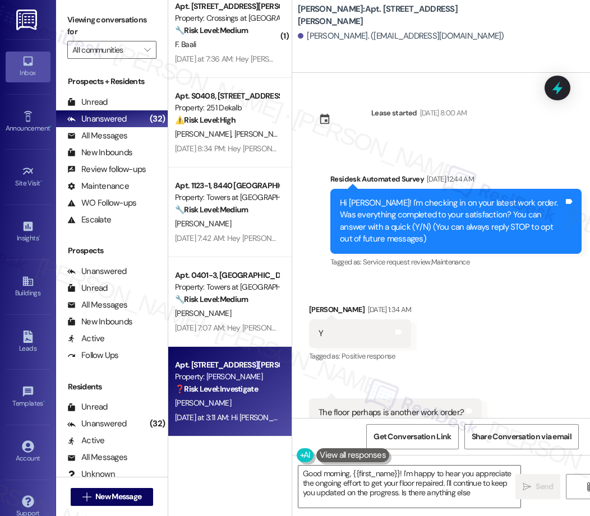
scroll to position [3574, 0]
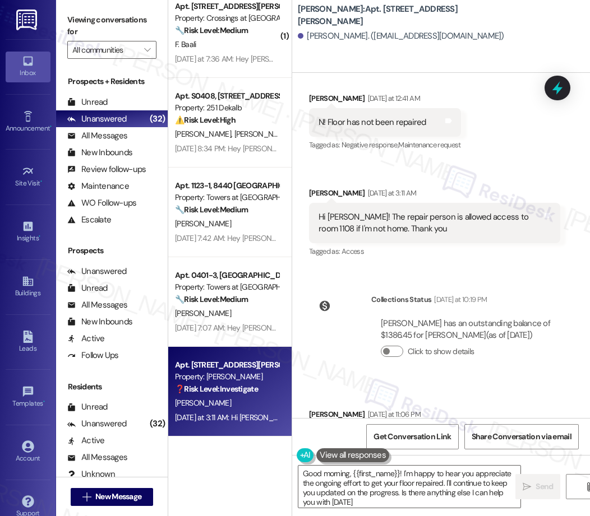
type textarea "Good morning, {{first_name}}! I'm happy to hear you appreciate the ongoing effo…"
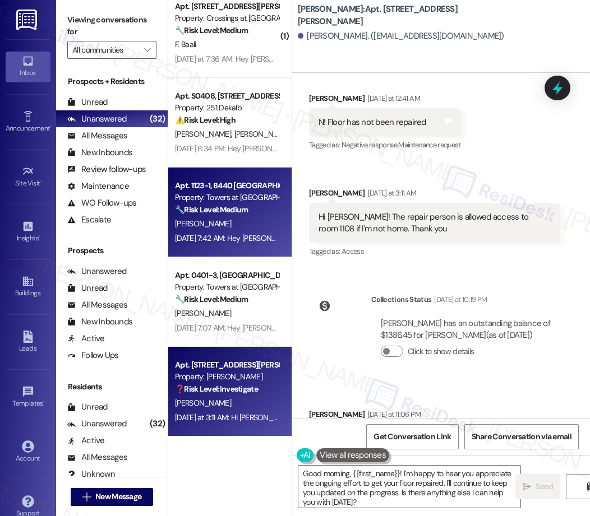
click at [231, 178] on div "Apt. 1123-1, [GEOGRAPHIC_DATA] Property: Towers at [GEOGRAPHIC_DATA] 🔧 Risk Lev…" at bounding box center [229, 213] width 123 height 90
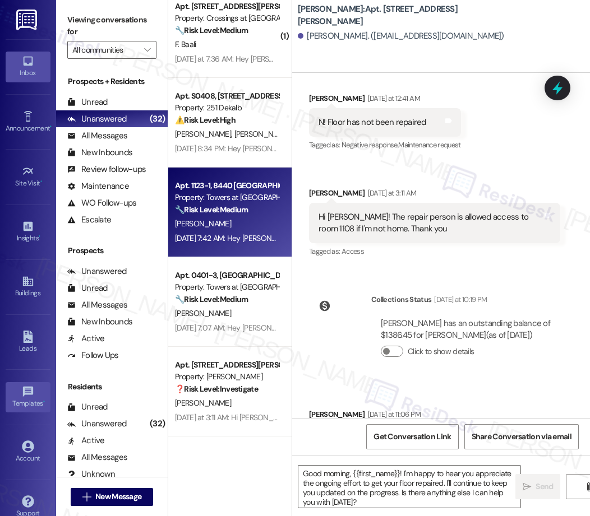
drag, startPoint x: 238, startPoint y: 152, endPoint x: 47, endPoint y: 391, distance: 306.6
click at [231, 163] on div "Apt. S0408, [STREET_ADDRESS] Property: 251 Dekalb ⚠️ Risk Level: High The resid…" at bounding box center [229, 123] width 123 height 90
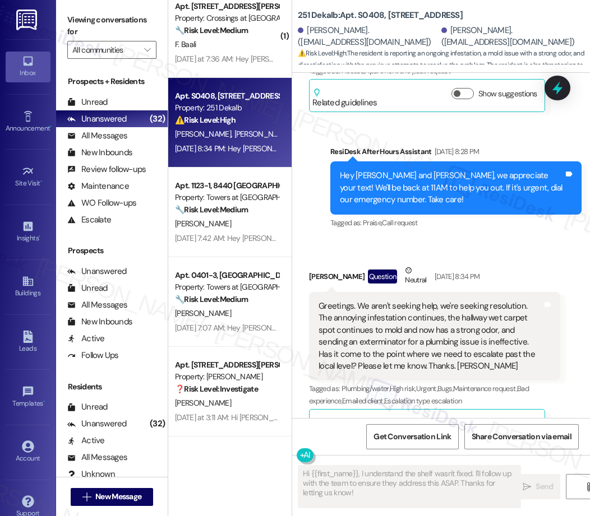
scroll to position [3007, 0]
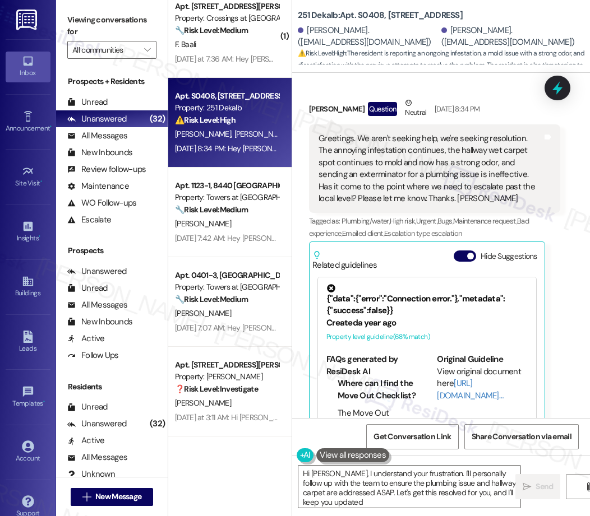
type textarea "Hi [PERSON_NAME], I understand your frustration. I'll personally follow up with…"
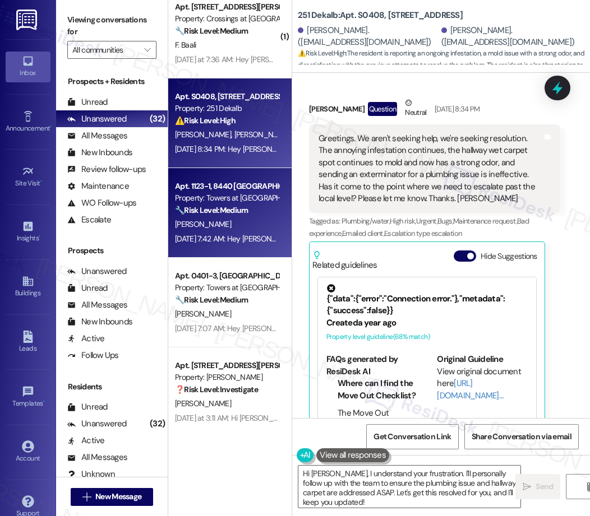
click at [236, 215] on strong "🔧 Risk Level: Medium" at bounding box center [211, 210] width 73 height 10
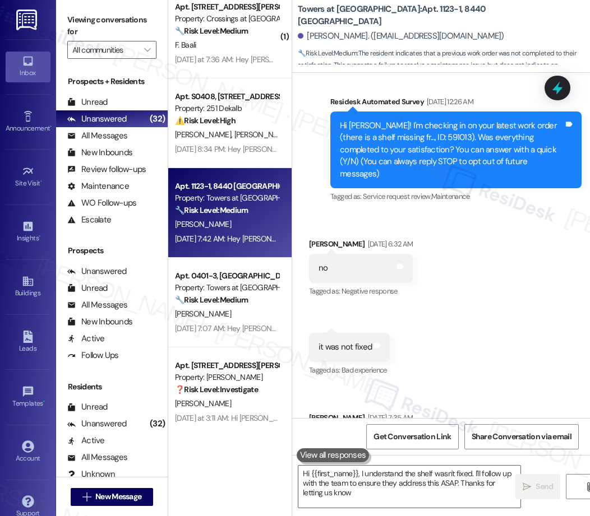
type textarea "Hi {{first_name}}, I understand the shelf wasn't fixed. I'll follow up with the…"
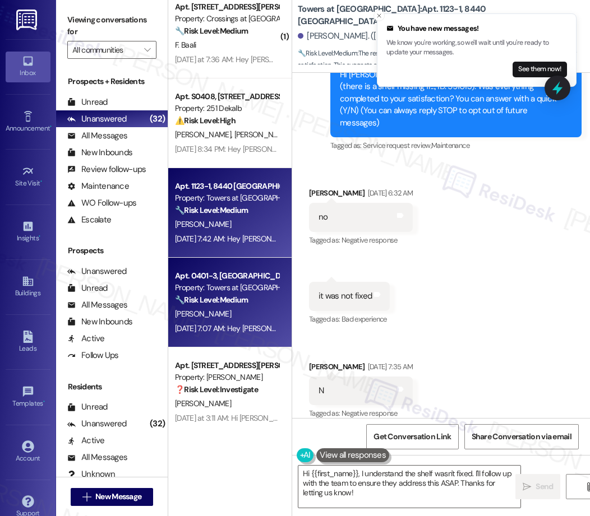
click at [222, 302] on strong "🔧 Risk Level: Medium" at bounding box center [211, 300] width 73 height 10
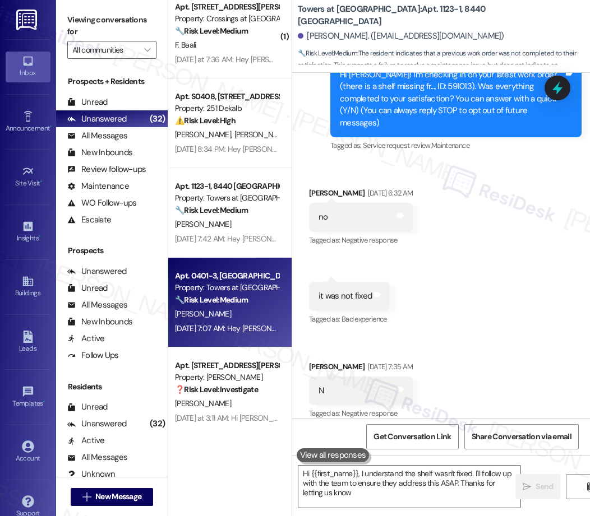
type textarea "Hi {{first_name}}, I understand the shelf wasn't fixed. I'll follow up with the…"
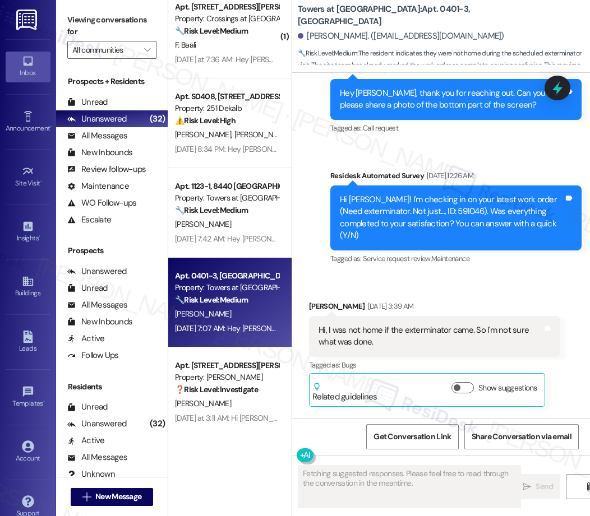
scroll to position [6796, 0]
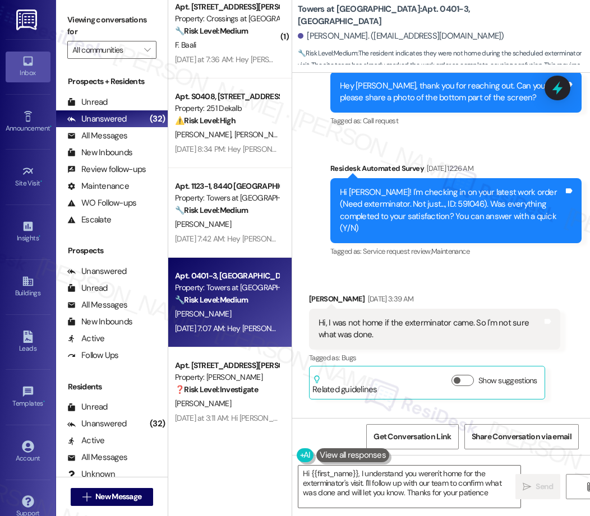
type textarea "Hi {{first_name}}, I understand you weren't home for the exterminator's visit. …"
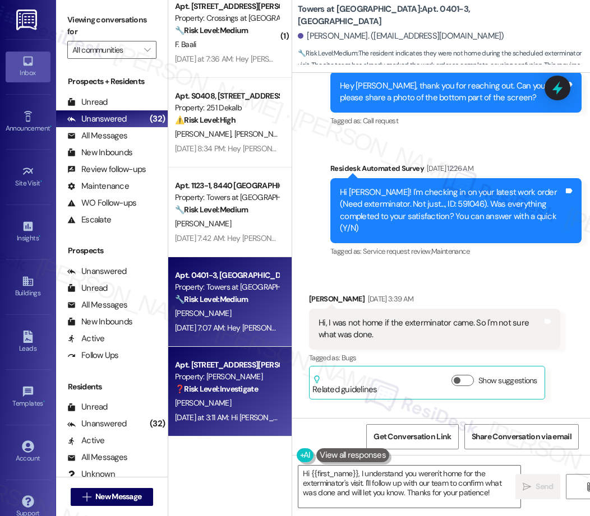
click at [258, 378] on div "Property: [PERSON_NAME]" at bounding box center [227, 377] width 104 height 12
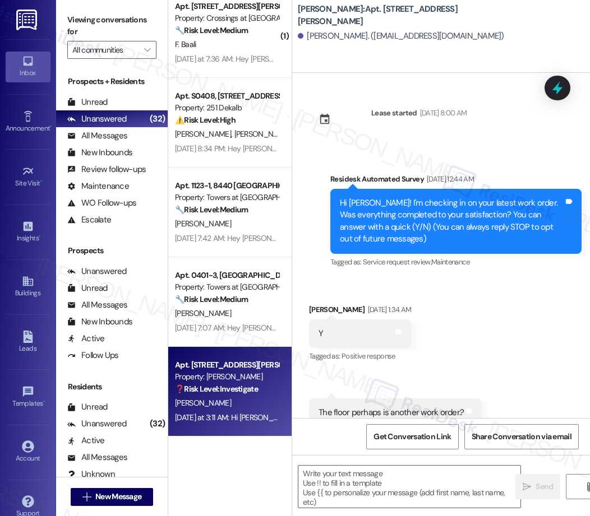
scroll to position [3574, 0]
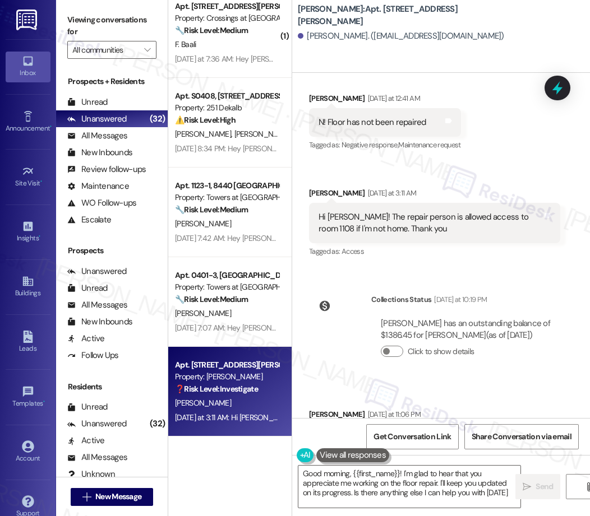
type textarea "Good morning, {{first_name}}! I'm glad to hear that you appreciate me working o…"
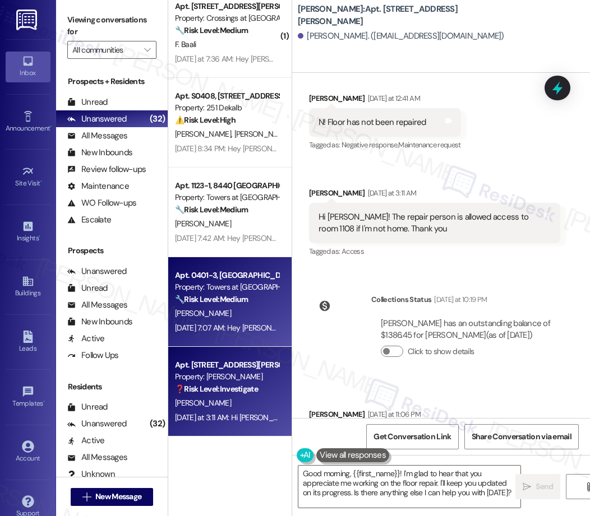
click at [206, 323] on div "[DATE] 7:07 AM: Hey [PERSON_NAME], we appreciate your text! We'll be back at 11…" at bounding box center [422, 328] width 495 height 10
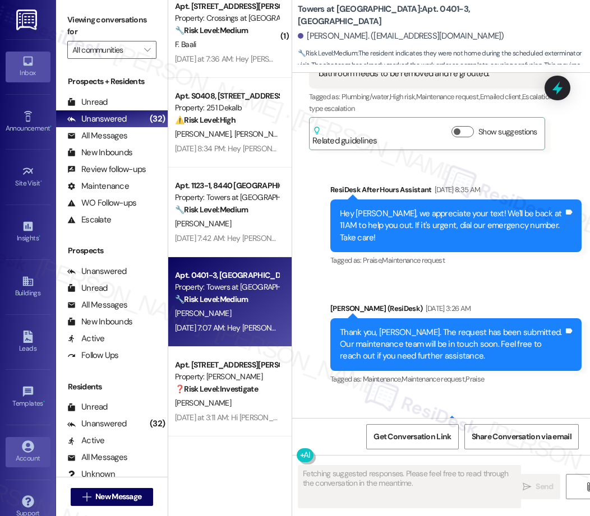
scroll to position [6796, 0]
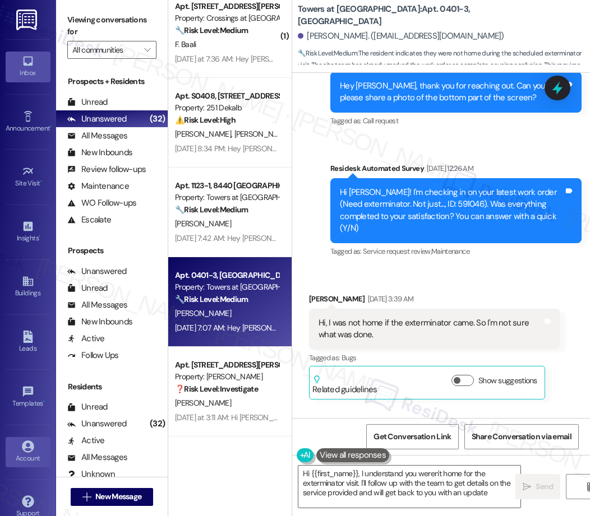
type textarea "Hi {{first_name}}, I understand you weren't home for the exterminator visit. I'…"
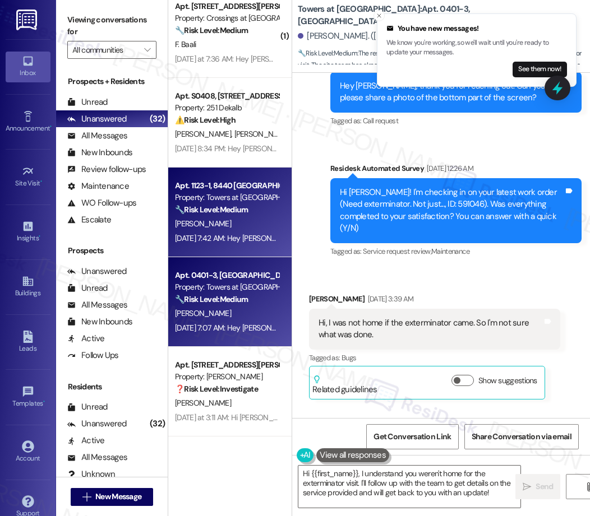
click at [224, 233] on div "[DATE] 7:42 AM: Hey [PERSON_NAME], we appreciate your text! We'll be back at 11…" at bounding box center [422, 238] width 495 height 10
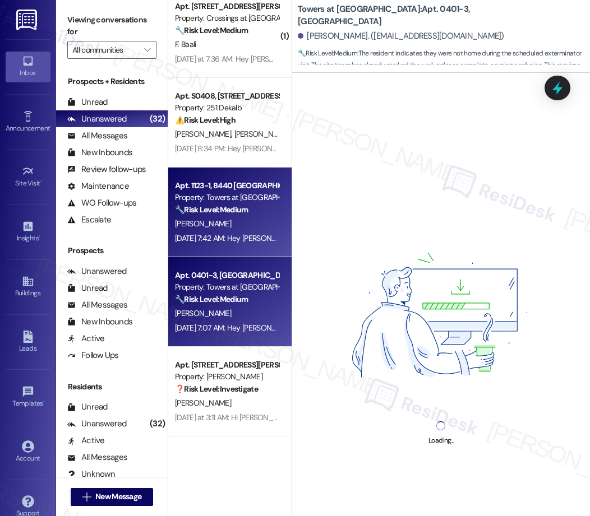
click at [222, 316] on div "[PERSON_NAME]" at bounding box center [227, 314] width 106 height 14
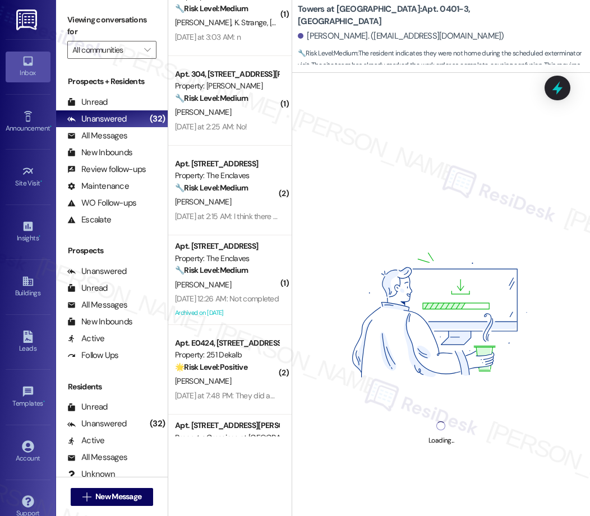
scroll to position [1366, 0]
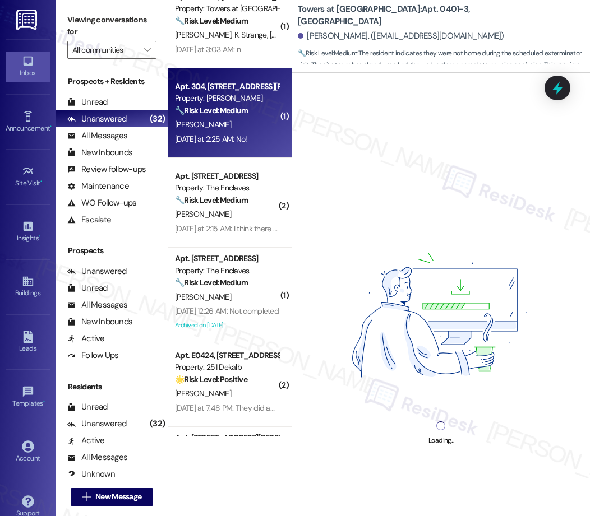
click at [220, 118] on div "[PERSON_NAME]" at bounding box center [227, 125] width 106 height 14
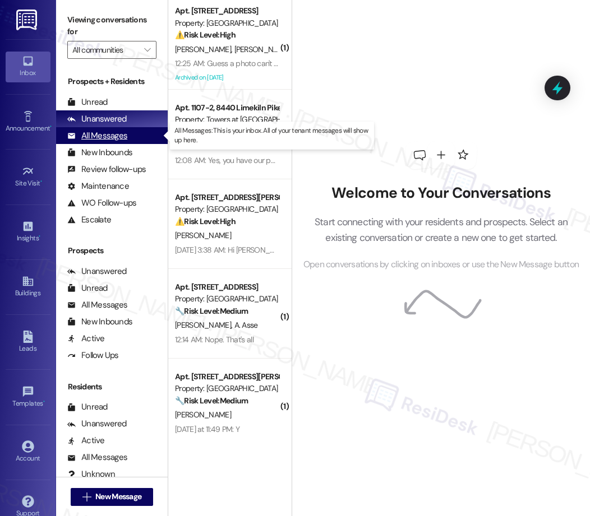
click at [119, 139] on div "All Messages" at bounding box center [97, 136] width 60 height 12
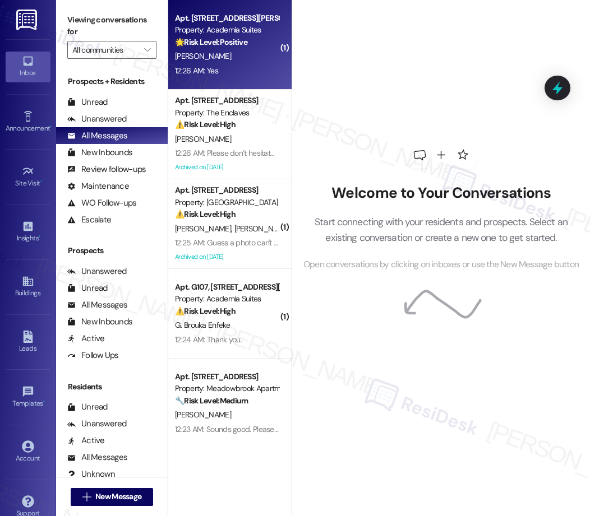
click at [233, 71] on div "12:26 AM: Yes 12:26 AM: Yes" at bounding box center [227, 71] width 106 height 14
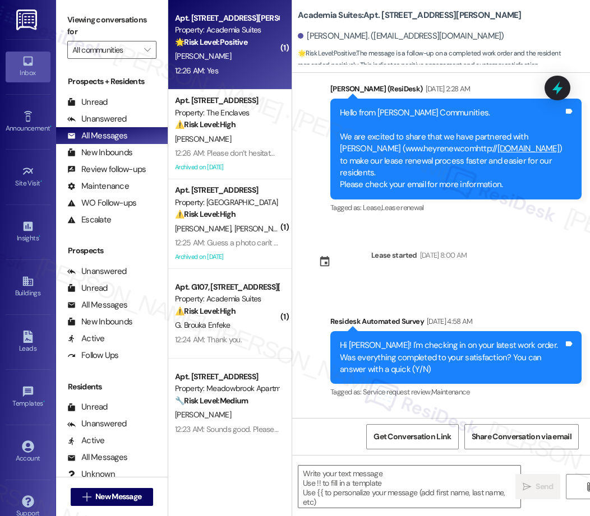
type textarea "Fetching suggested responses. Please feel free to read through the conversation…"
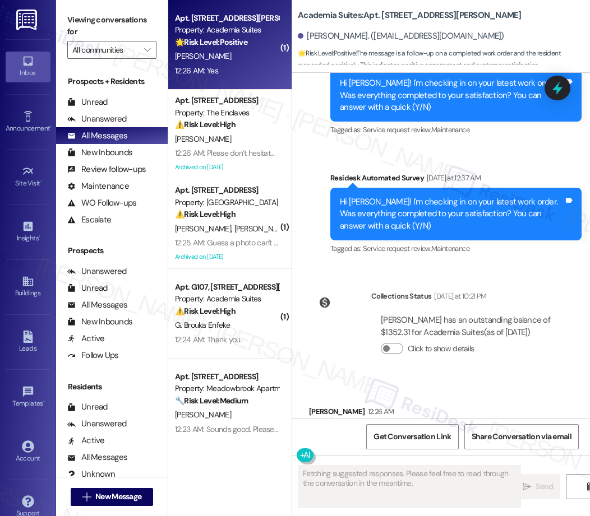
scroll to position [2873, 0]
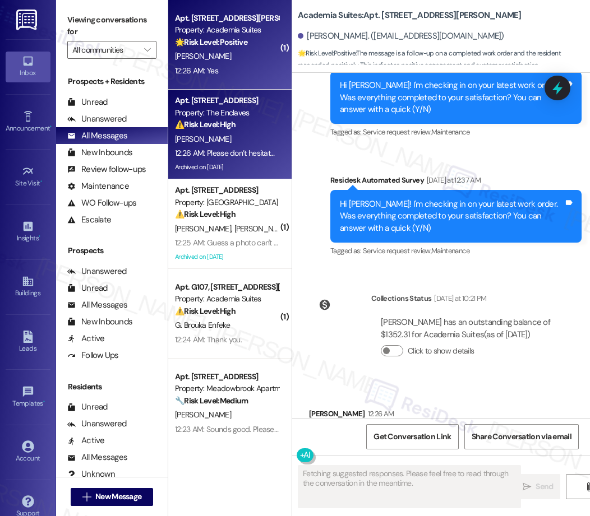
click at [203, 145] on div "N. Stephens" at bounding box center [227, 139] width 106 height 14
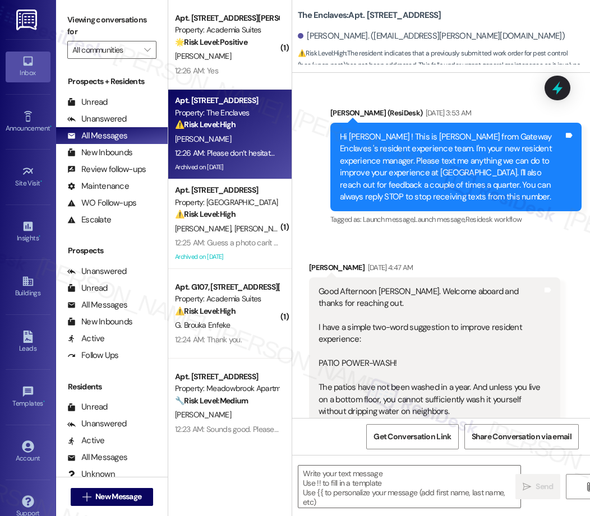
scroll to position [21417, 0]
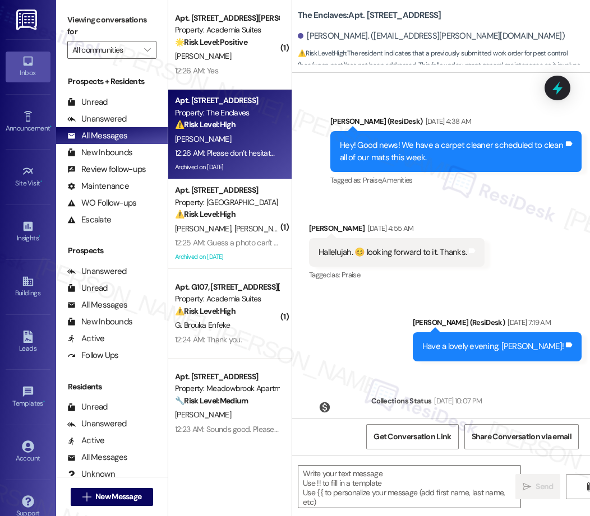
type textarea "Fetching suggested responses. Please feel free to read through the conversation…"
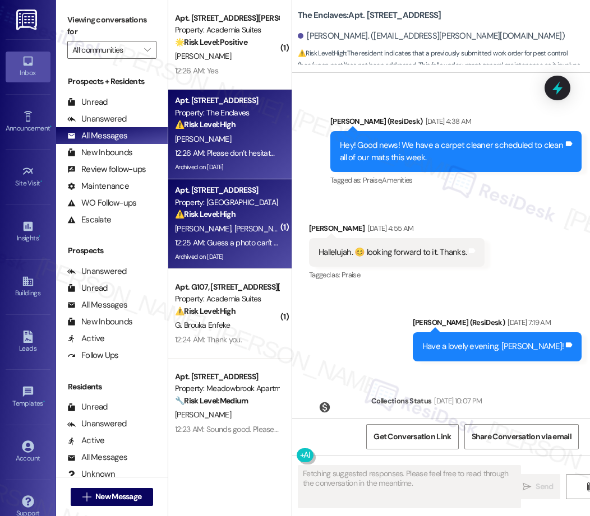
click at [235, 228] on span "K. Hennegan" at bounding box center [262, 229] width 56 height 10
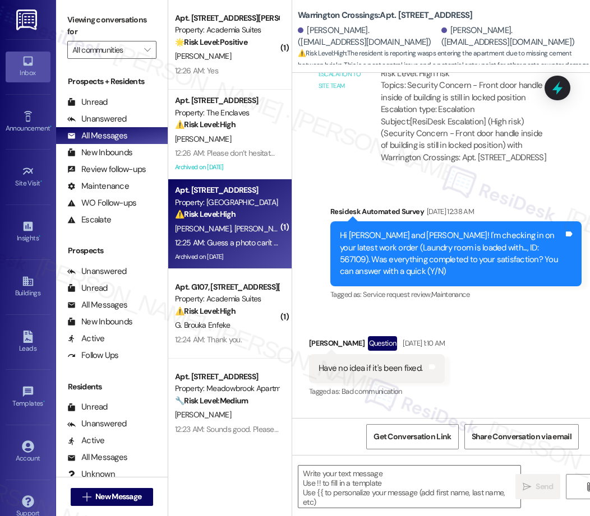
scroll to position [14139, 0]
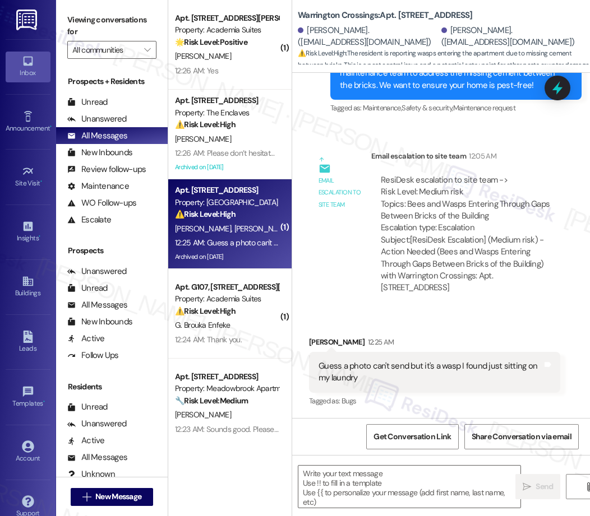
type textarea "Fetching suggested responses. Please feel free to read through the conversation…"
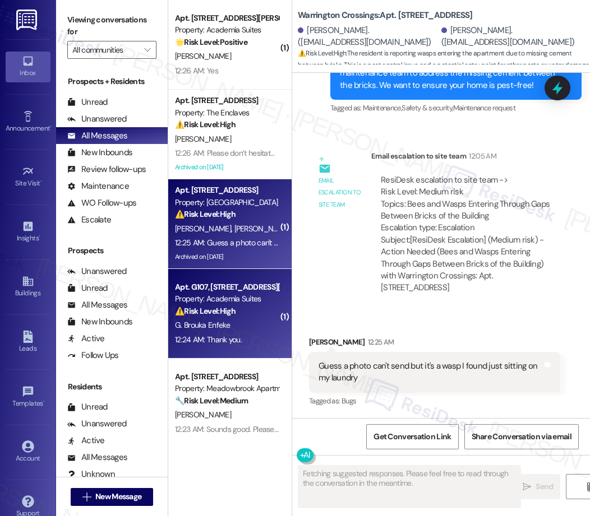
click at [195, 316] on div "⚠️ Risk Level: High The resident confirms that the water leak is still ongoing …" at bounding box center [227, 311] width 104 height 12
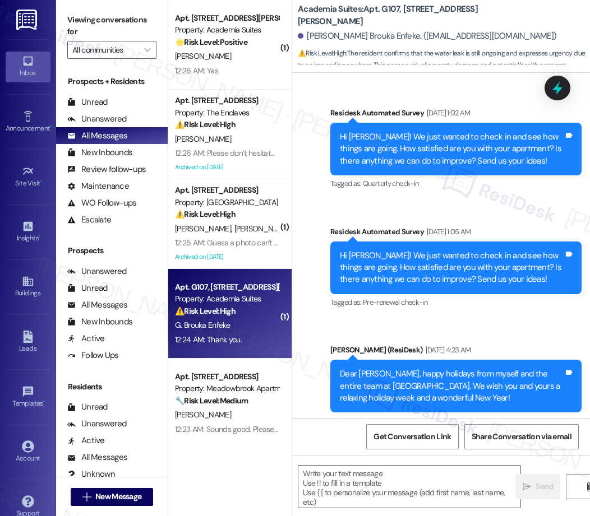
scroll to position [4843, 0]
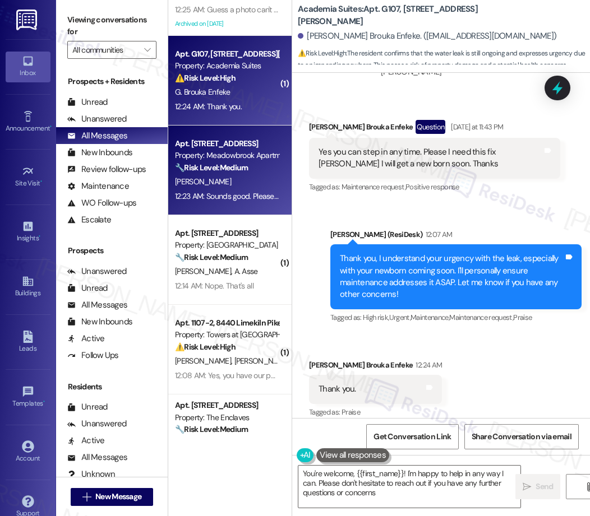
type textarea "You're welcome, {{first_name}}! I'm happy to help in any way I can. Please don'…"
click at [228, 202] on div "12:23 AM: Sounds good. Please reach out if anything else comes up! Have agreat …" at bounding box center [227, 196] width 106 height 14
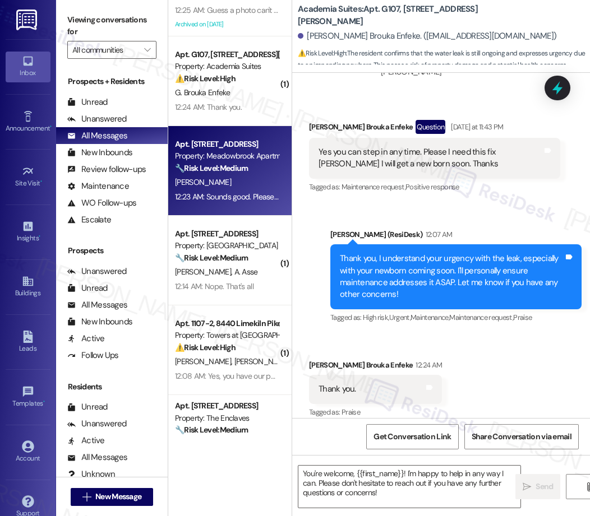
type textarea "Fetching suggested responses. Please feel free to read through the conversation…"
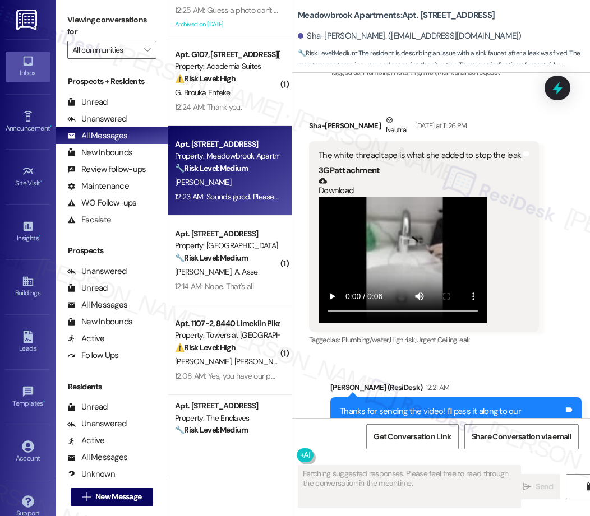
scroll to position [3958, 0]
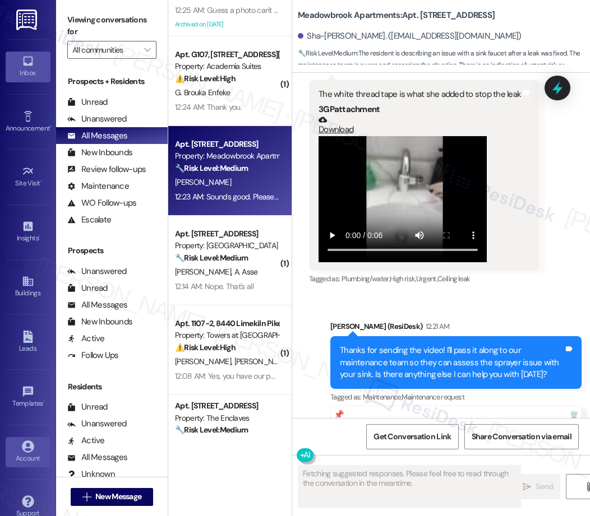
click at [25, 460] on div "Account" at bounding box center [28, 458] width 56 height 11
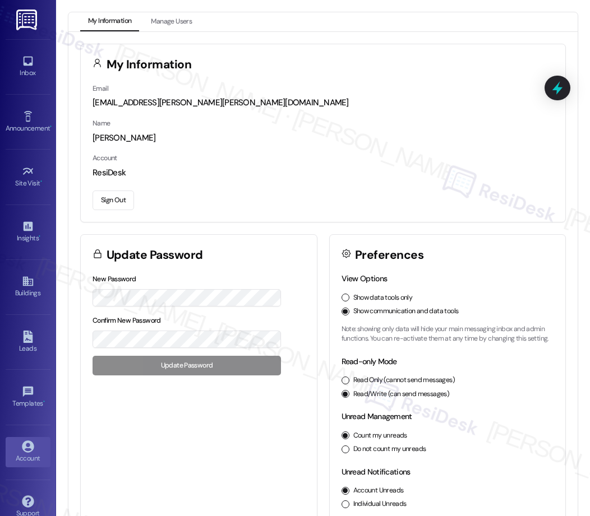
click at [109, 201] on button "Sign Out" at bounding box center [112, 201] width 41 height 20
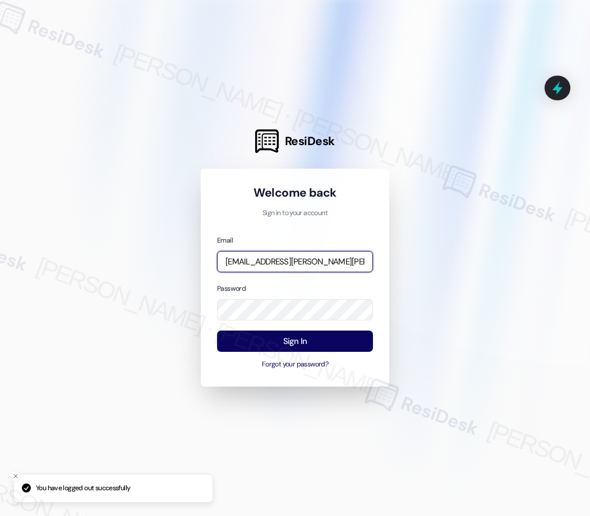
click at [290, 266] on input "automated-surveys-nolan-maria.esguerra@nolan.com" at bounding box center [295, 262] width 156 height 22
click at [303, 266] on input "automated-surveys-nolan-maria.esguerra@nolan.com" at bounding box center [295, 262] width 156 height 22
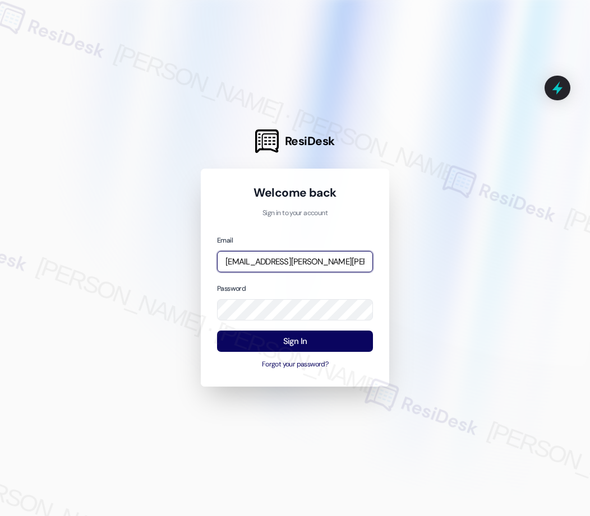
click at [303, 266] on input "automated-surveys-nolan-maria.esguerra@nolan.com" at bounding box center [295, 262] width 156 height 22
click at [0, 516] on com-1password-button at bounding box center [0, 516] width 0 height 0
drag, startPoint x: 284, startPoint y: 262, endPoint x: 332, endPoint y: 261, distance: 47.6
click at [332, 261] on input "automated-surveys-nolan-maria.esguerra@nolan.com" at bounding box center [295, 262] width 156 height 22
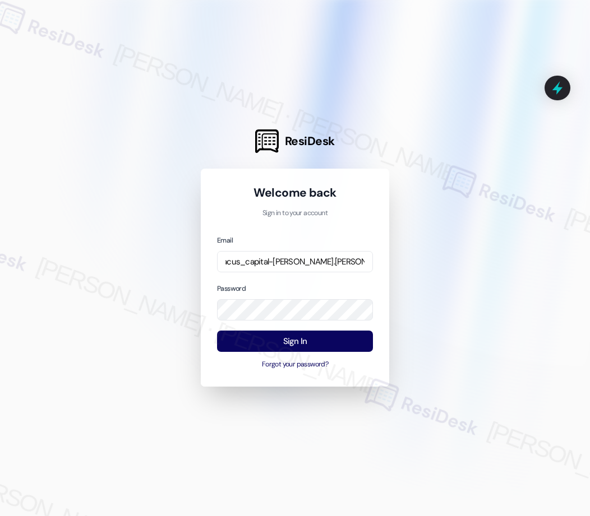
scroll to position [0, 97]
drag, startPoint x: 260, startPoint y: 261, endPoint x: 312, endPoint y: 259, distance: 51.6
click at [312, 259] on input "automated-surveys-abacus_capital-maria.esguerra@abacus_capital.com" at bounding box center [295, 262] width 156 height 22
type input "automated-surveys-abacus_capital-resen.four@abacus_capital.com"
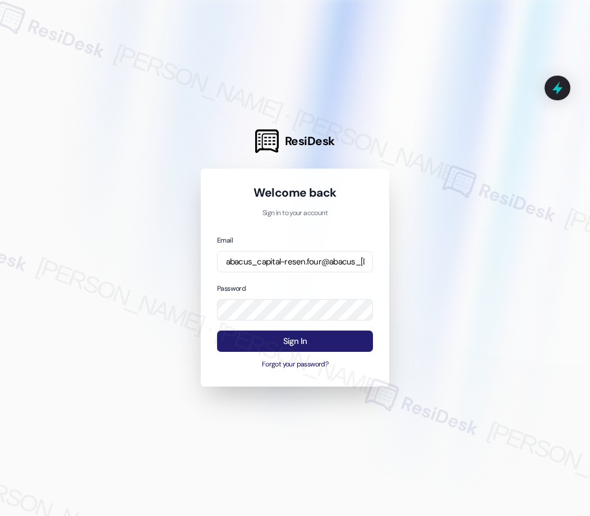
click at [305, 341] on button "Sign In" at bounding box center [295, 342] width 156 height 22
